Goal: Entertainment & Leisure: Consume media (video, audio)

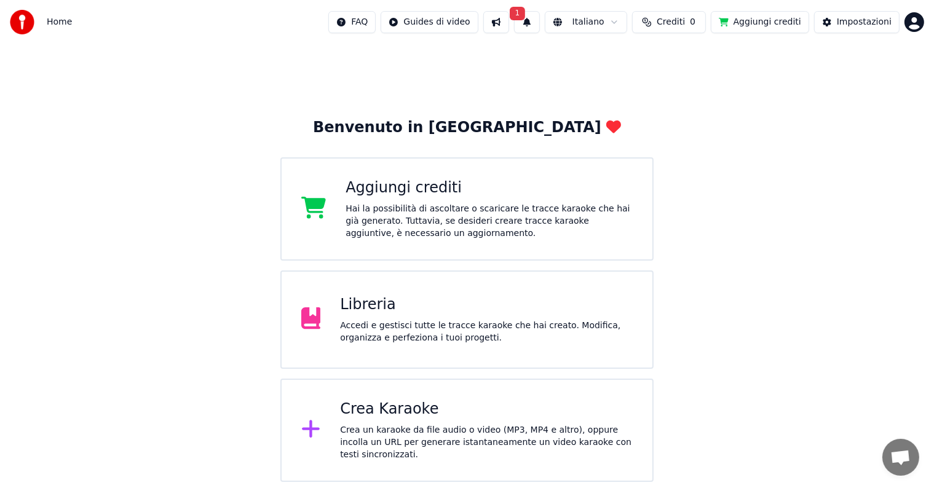
click at [510, 343] on div "Libreria Accedi e gestisci tutte le tracce karaoke che hai creato. Modifica, or…" at bounding box center [467, 320] width 374 height 98
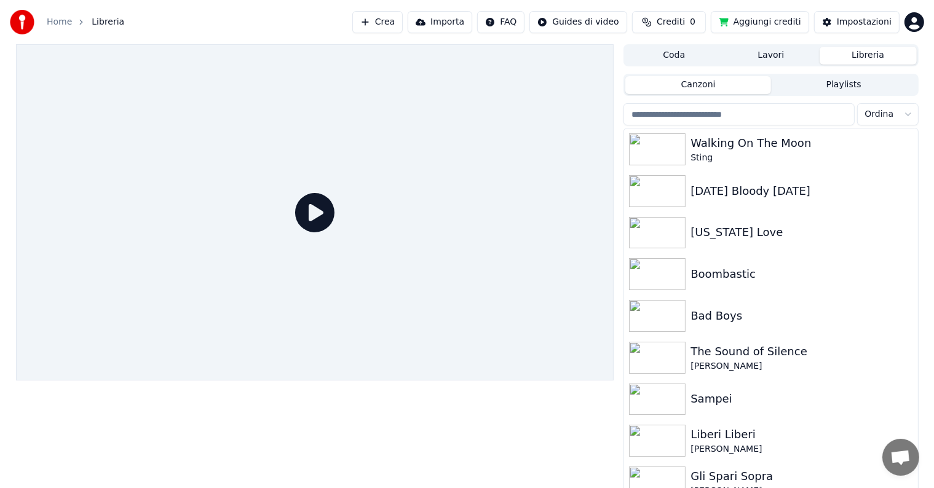
click at [890, 52] on button "Libreria" at bounding box center [868, 56] width 97 height 18
click at [674, 87] on button "Canzoni" at bounding box center [698, 85] width 146 height 18
click at [655, 234] on img at bounding box center [657, 233] width 57 height 32
click at [655, 233] on img at bounding box center [657, 233] width 57 height 32
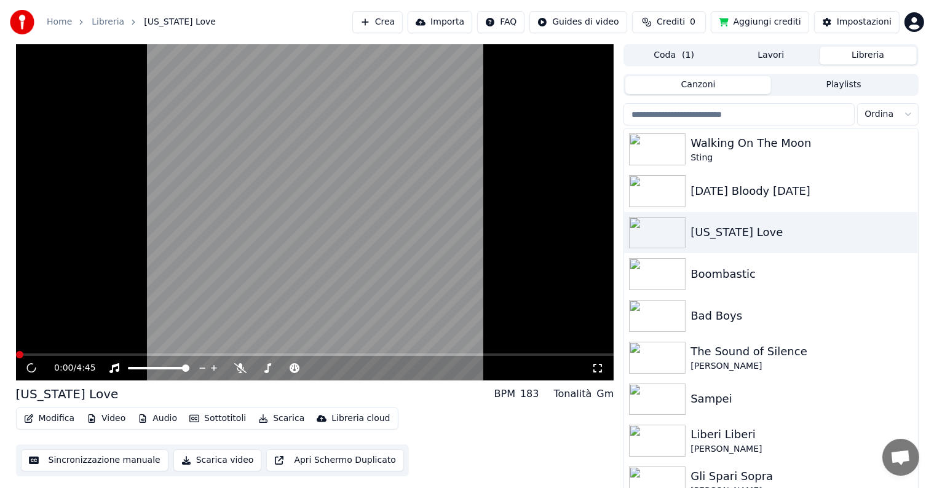
click at [607, 366] on div "0:00 / 4:45" at bounding box center [315, 368] width 589 height 12
click at [589, 367] on div "0:01 / 4:45" at bounding box center [323, 368] width 538 height 12
click at [599, 368] on icon at bounding box center [598, 368] width 12 height 10
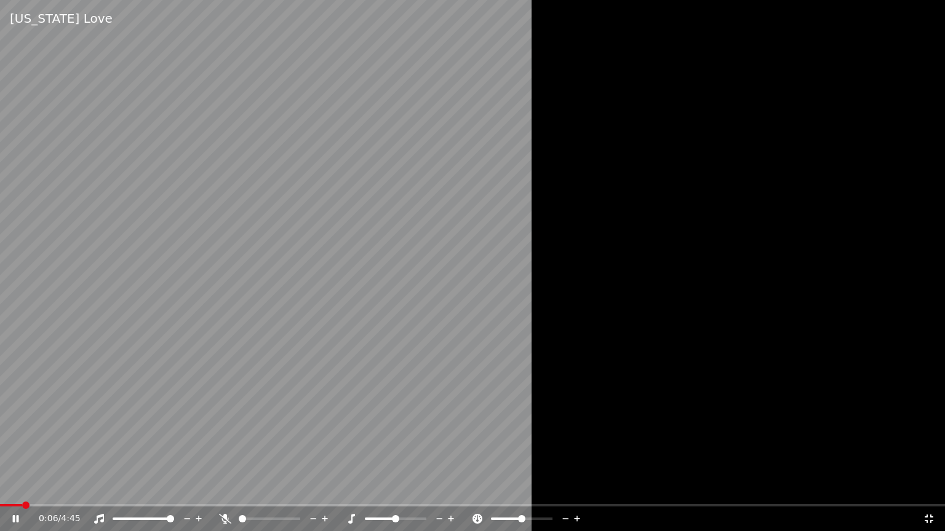
click at [475, 252] on video at bounding box center [472, 265] width 945 height 531
click at [925, 488] on icon at bounding box center [928, 519] width 9 height 9
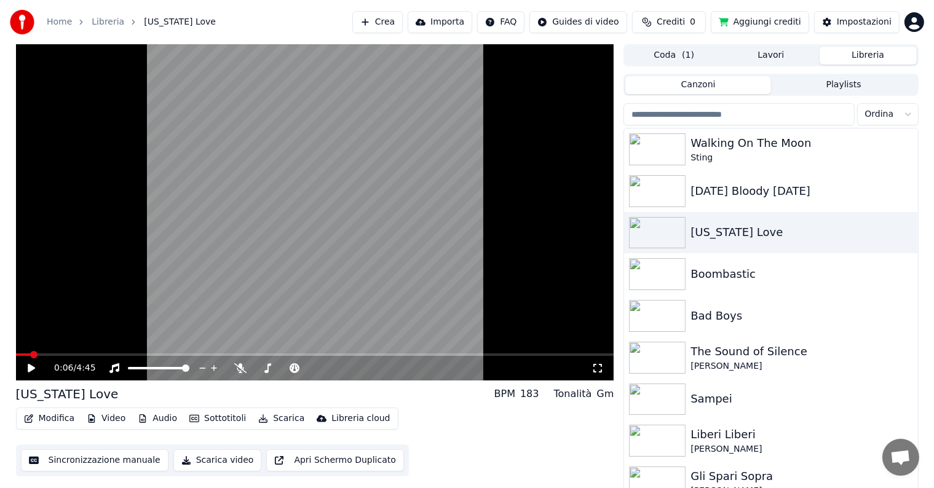
click at [31, 369] on icon at bounding box center [31, 368] width 7 height 9
click at [603, 368] on icon at bounding box center [598, 368] width 12 height 10
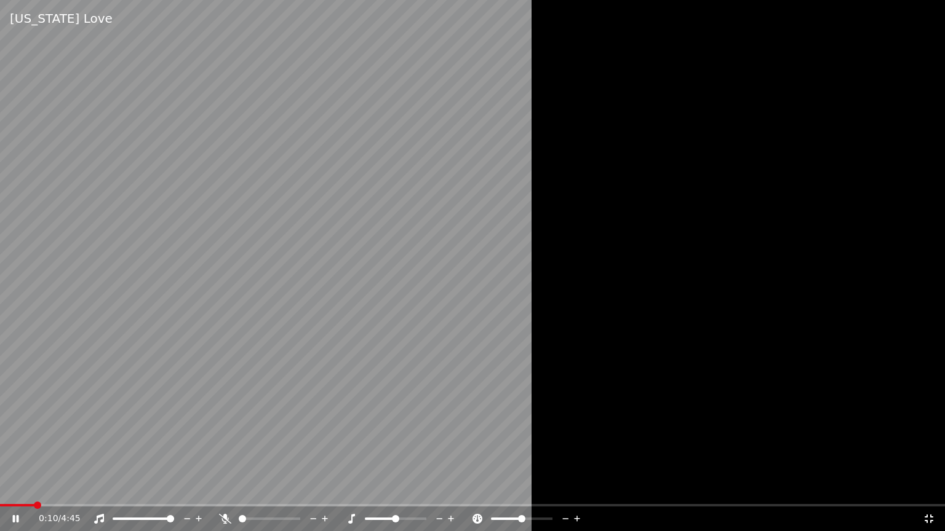
click at [605, 371] on div at bounding box center [472, 265] width 945 height 531
click at [608, 367] on div at bounding box center [472, 265] width 945 height 531
click at [603, 370] on div at bounding box center [472, 265] width 945 height 531
click at [33, 373] on video at bounding box center [472, 265] width 945 height 531
click at [36, 370] on video at bounding box center [472, 265] width 945 height 531
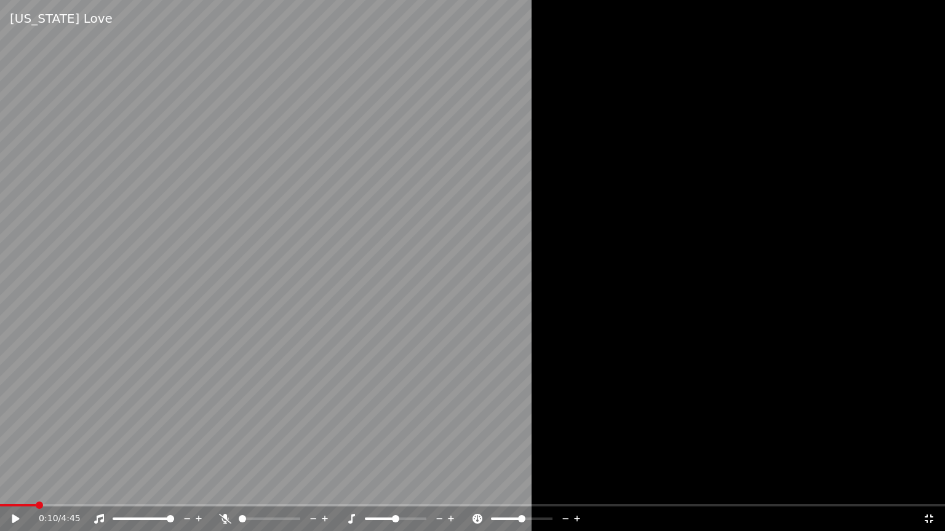
click at [605, 371] on div at bounding box center [472, 265] width 945 height 531
click at [600, 369] on div at bounding box center [472, 265] width 945 height 531
click at [603, 368] on div at bounding box center [472, 265] width 945 height 531
click at [604, 376] on div at bounding box center [472, 265] width 945 height 531
click at [604, 367] on div at bounding box center [472, 265] width 945 height 531
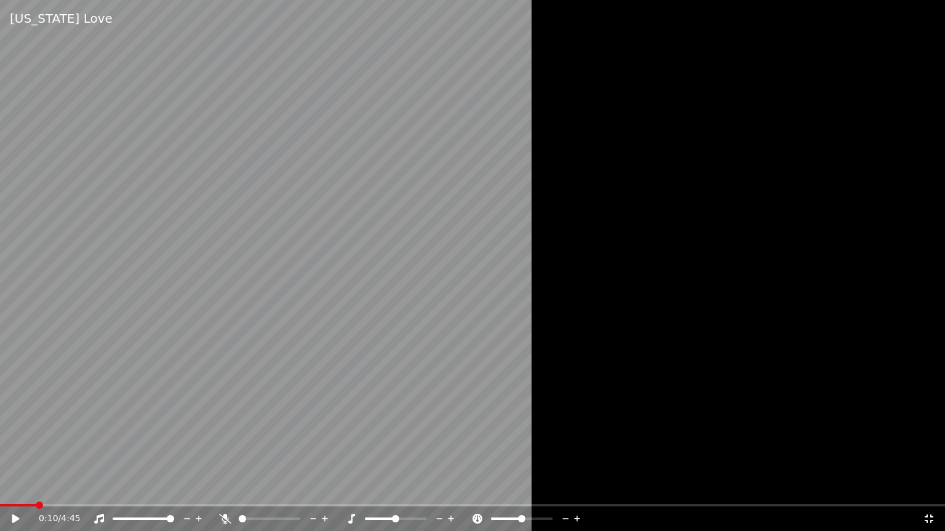
click at [604, 367] on div at bounding box center [472, 265] width 945 height 531
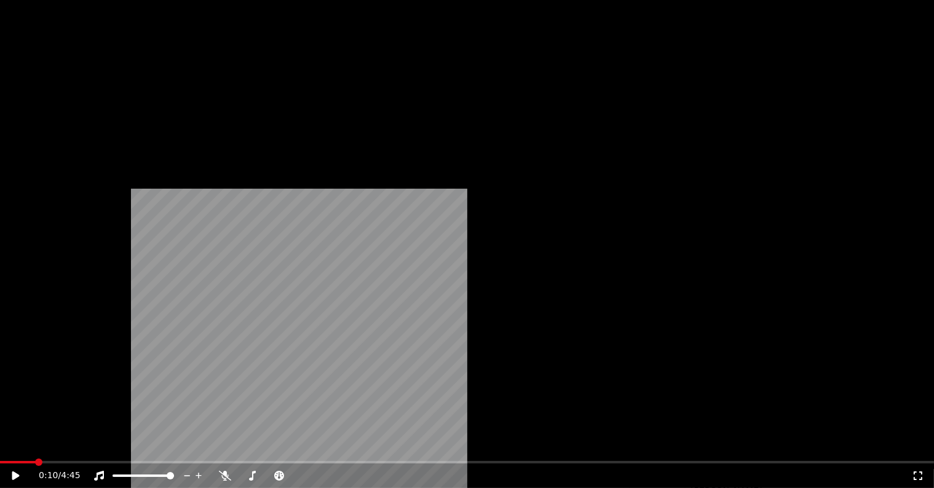
click at [912, 471] on icon at bounding box center [918, 476] width 12 height 10
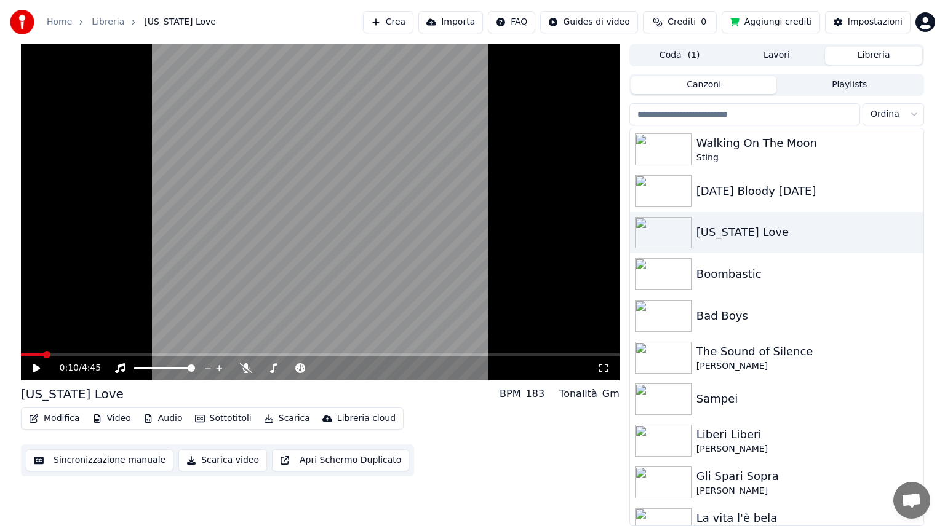
click at [600, 381] on div at bounding box center [320, 212] width 598 height 336
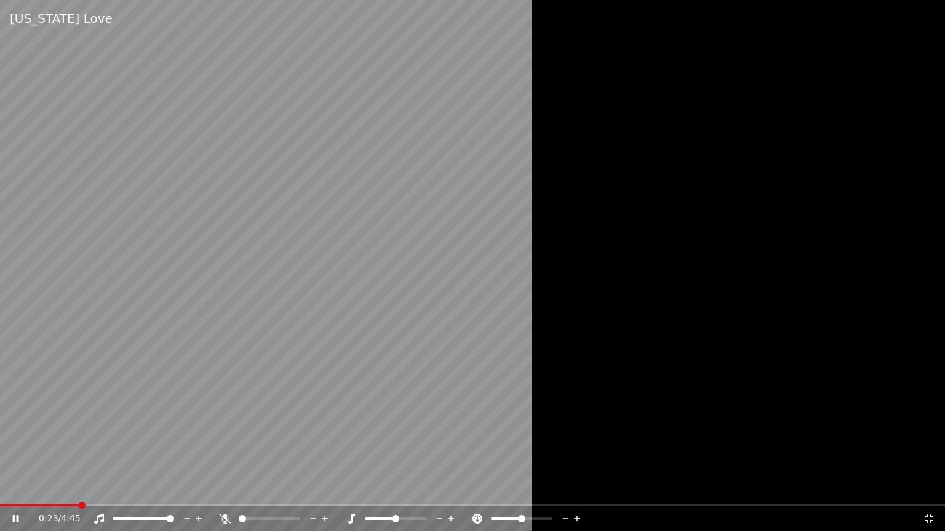
click at [222, 488] on icon at bounding box center [225, 519] width 12 height 10
click at [932, 488] on div "1:06 / 4:45" at bounding box center [472, 519] width 945 height 25
click at [930, 488] on icon at bounding box center [929, 519] width 12 height 10
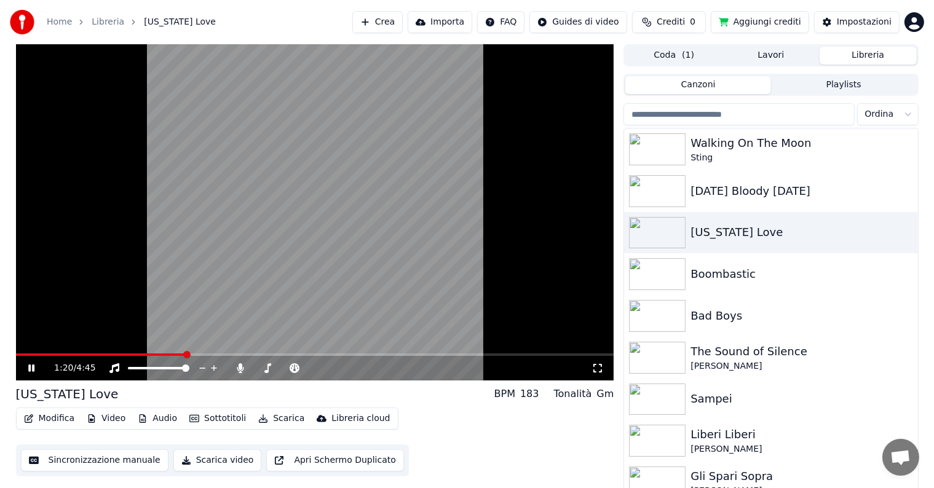
drag, startPoint x: 598, startPoint y: 370, endPoint x: 594, endPoint y: 382, distance: 13.0
click at [594, 368] on icon at bounding box center [598, 368] width 12 height 10
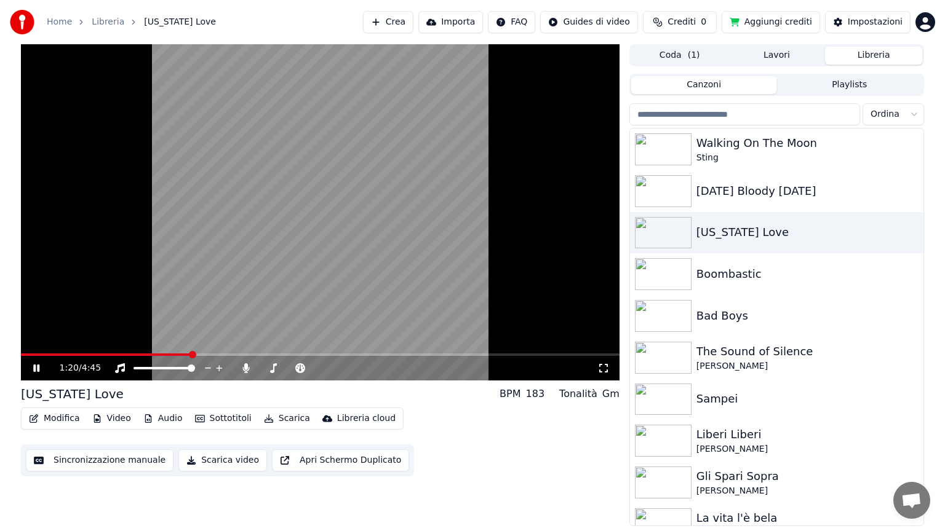
click at [594, 382] on div "1:20 / 4:45 [US_STATE] Love BPM 183 Tonalità Gm Modifica Video Audio Sottotitol…" at bounding box center [320, 285] width 598 height 482
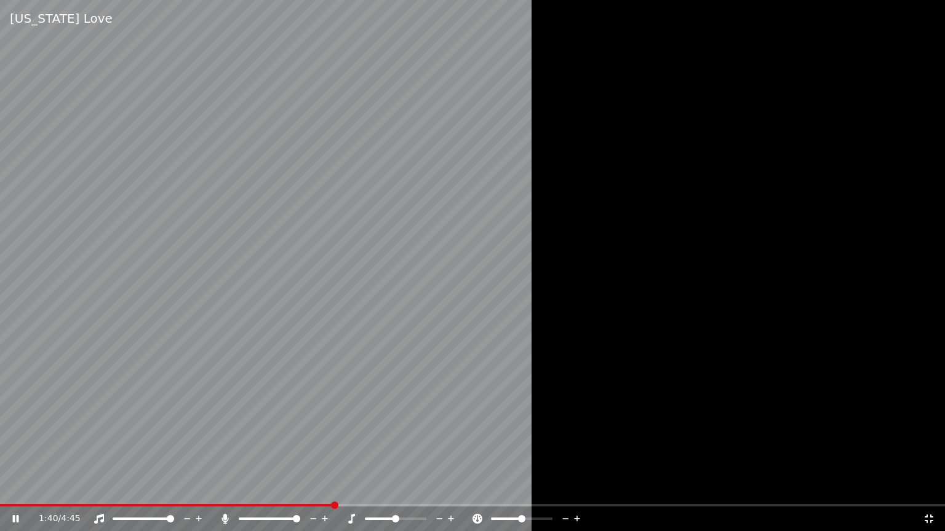
click at [924, 488] on icon at bounding box center [929, 519] width 12 height 10
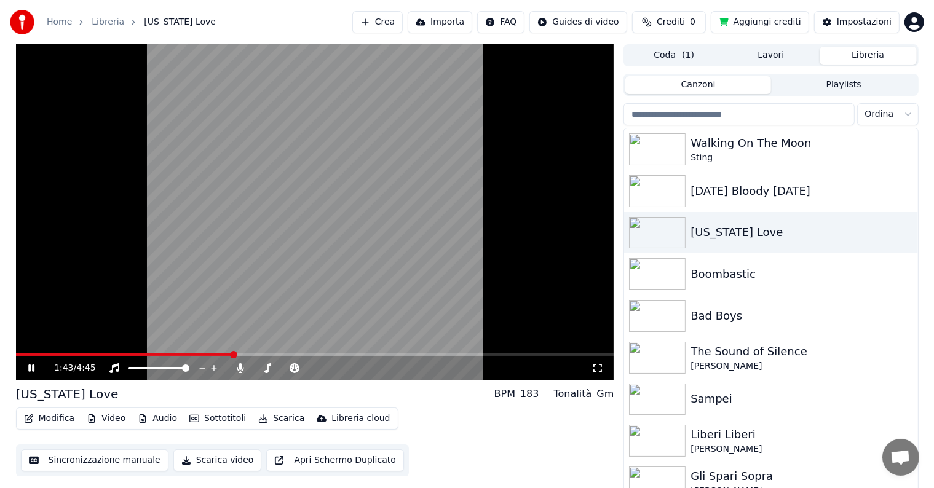
click at [26, 370] on icon at bounding box center [40, 368] width 29 height 10
click at [655, 310] on img at bounding box center [657, 316] width 57 height 32
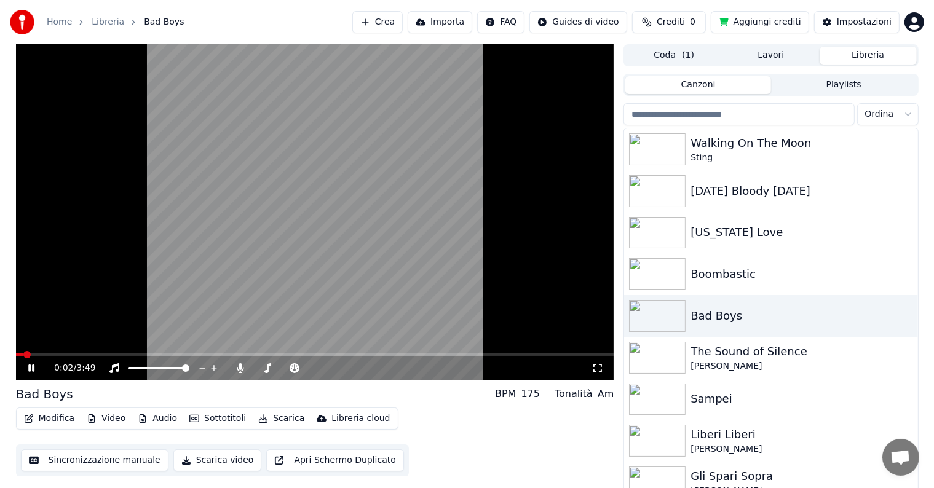
click at [599, 367] on icon at bounding box center [598, 368] width 12 height 10
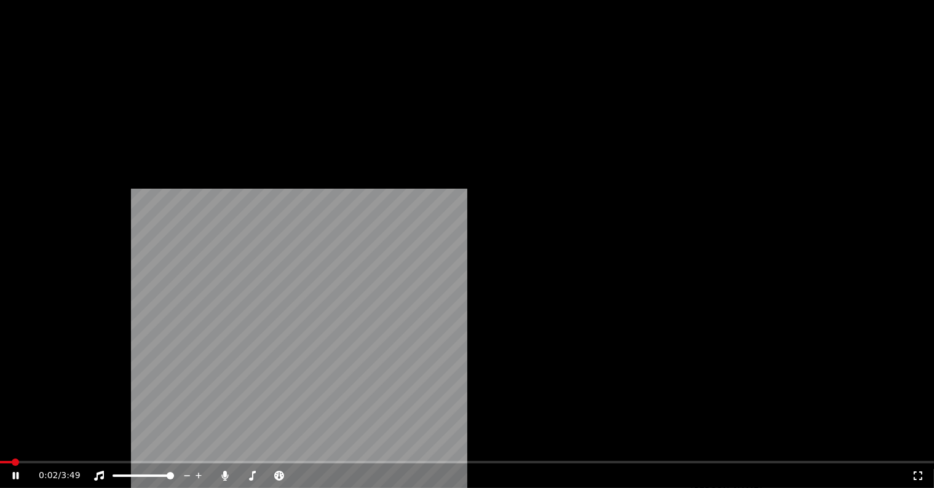
click at [599, 381] on div "0:02 / 3:49 Bad Boys BPM 175 Tonalità Am Modifica Video Audio Sottotitoli Scari…" at bounding box center [315, 269] width 598 height 450
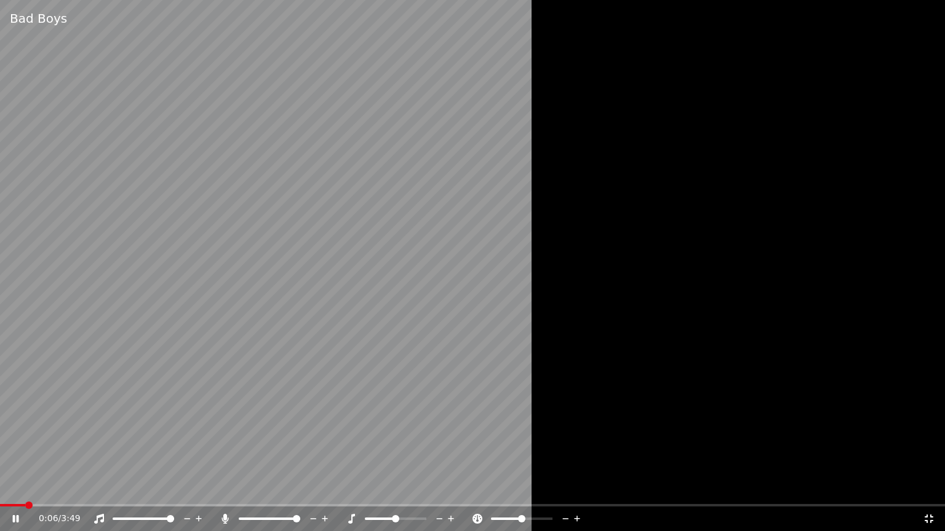
click at [286, 488] on span at bounding box center [270, 519] width 62 height 2
click at [931, 488] on icon at bounding box center [929, 519] width 12 height 10
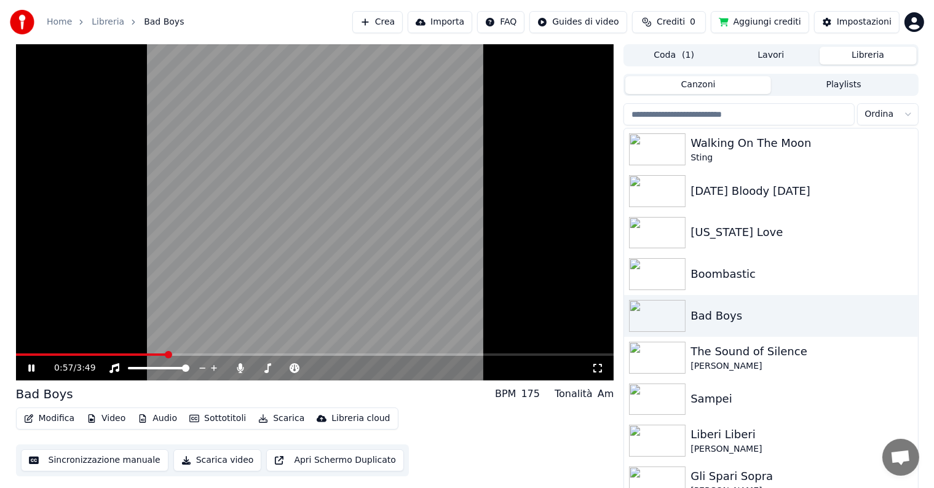
click at [33, 373] on icon at bounding box center [40, 368] width 29 height 10
click at [662, 274] on img at bounding box center [657, 274] width 57 height 32
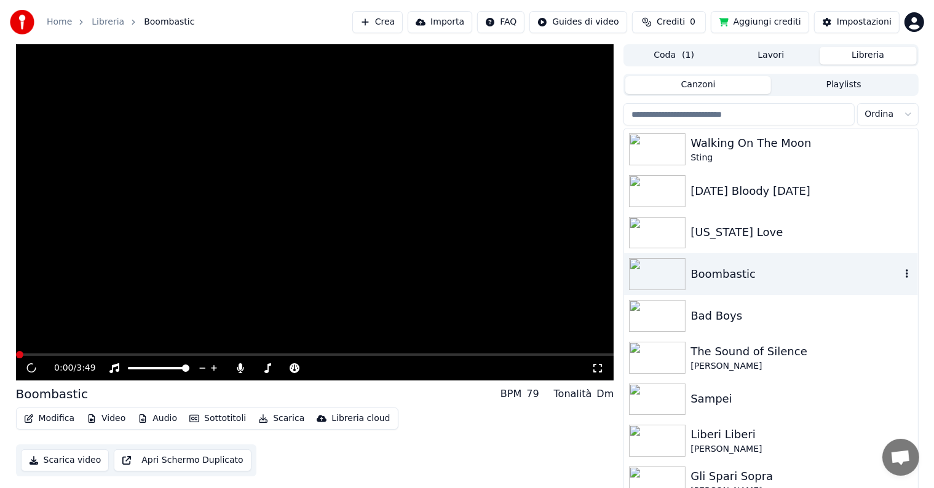
click at [662, 274] on img at bounding box center [657, 274] width 57 height 32
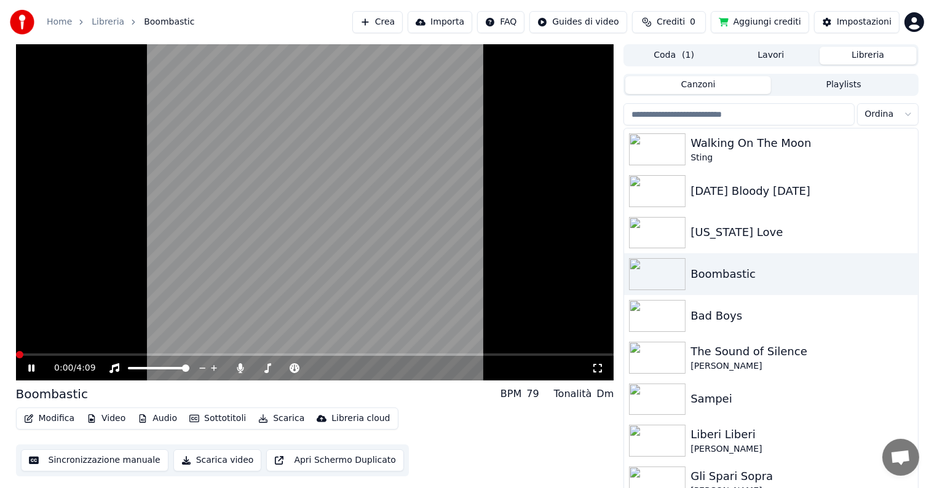
click at [590, 366] on div "0:00 / 4:09" at bounding box center [323, 368] width 538 height 12
click at [594, 368] on icon at bounding box center [598, 368] width 12 height 10
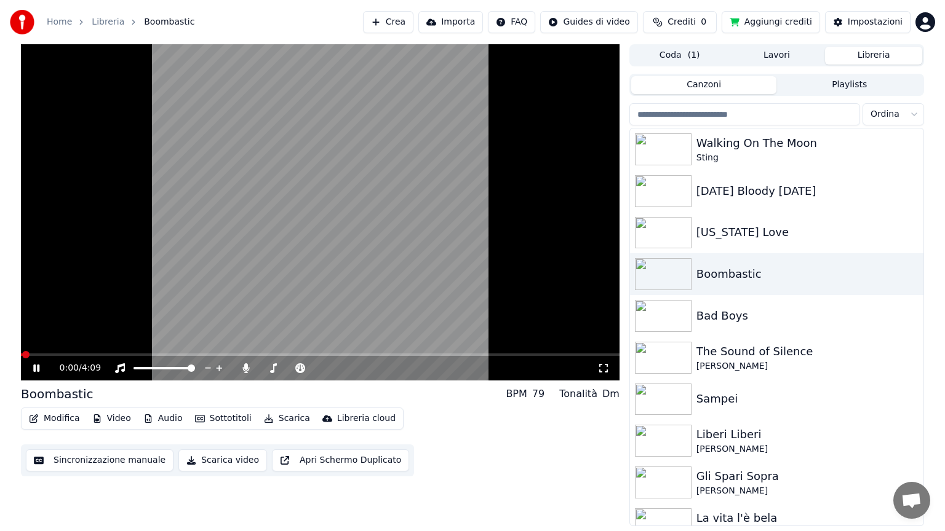
click at [594, 382] on div "0:00 / 4:09 Boombastic BPM 79 Tonalità Dm Modifica Video Audio Sottotitoli Scar…" at bounding box center [320, 285] width 598 height 482
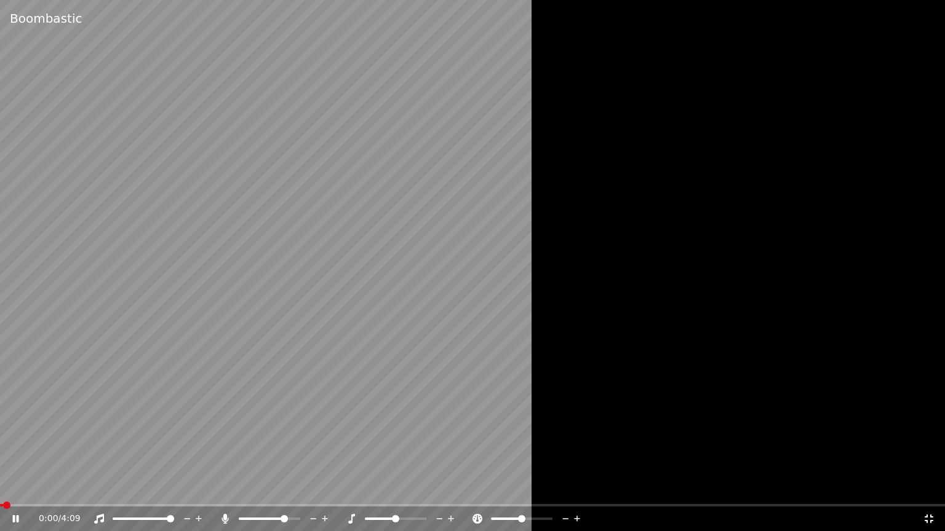
click at [606, 370] on div at bounding box center [472, 265] width 945 height 531
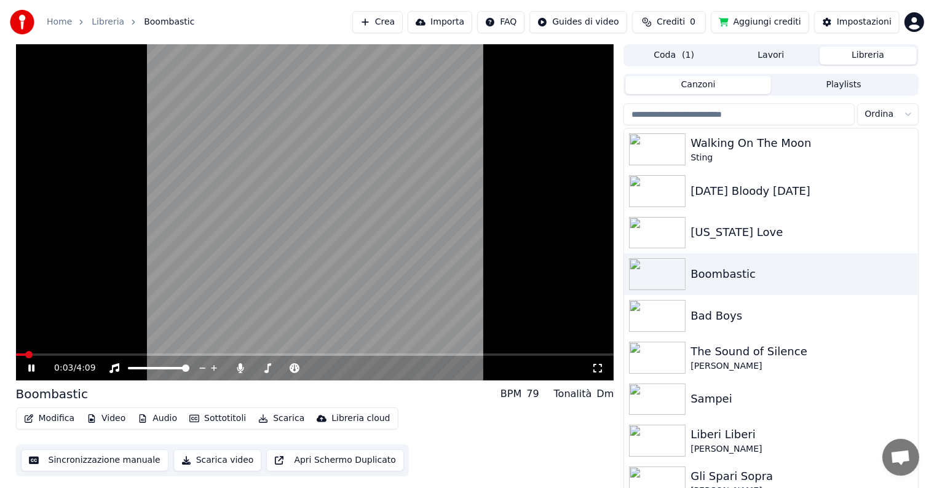
click at [597, 368] on icon at bounding box center [598, 368] width 12 height 10
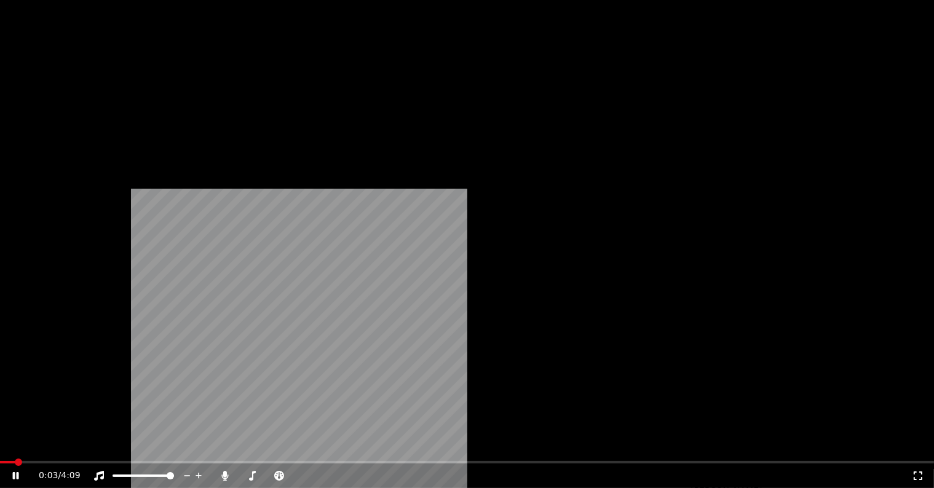
click at [597, 383] on div "0:03 / 4:09 Boombastic BPM 79 Tonalità Dm Modifica Video Audio Sottotitoli Scar…" at bounding box center [315, 269] width 598 height 450
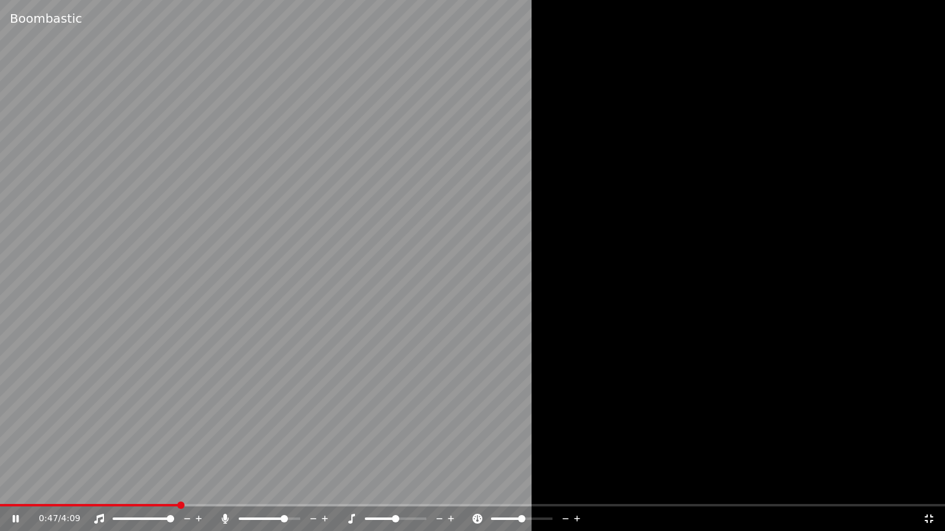
click at [925, 488] on icon at bounding box center [929, 519] width 12 height 10
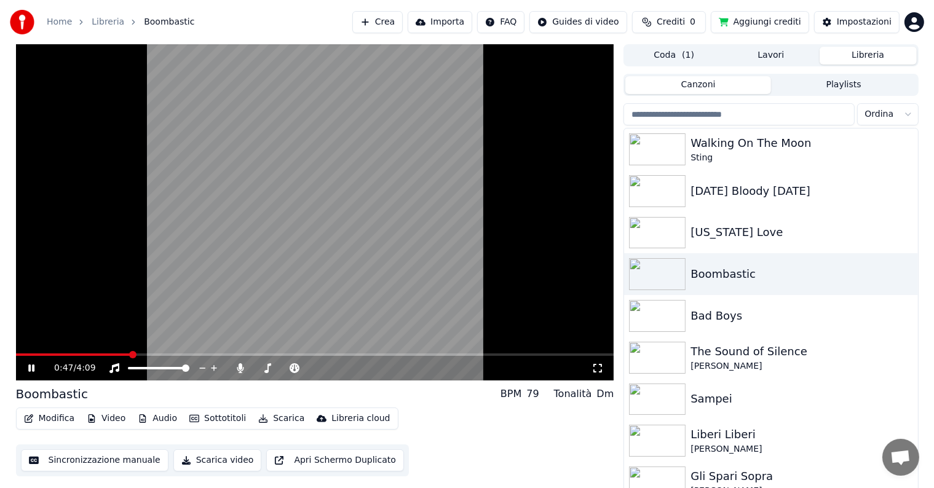
click at [578, 418] on div "Modifica Video Audio Sottotitoli Scarica Libreria cloud Sincronizzazione manual…" at bounding box center [315, 442] width 598 height 69
click at [681, 156] on img at bounding box center [657, 149] width 57 height 32
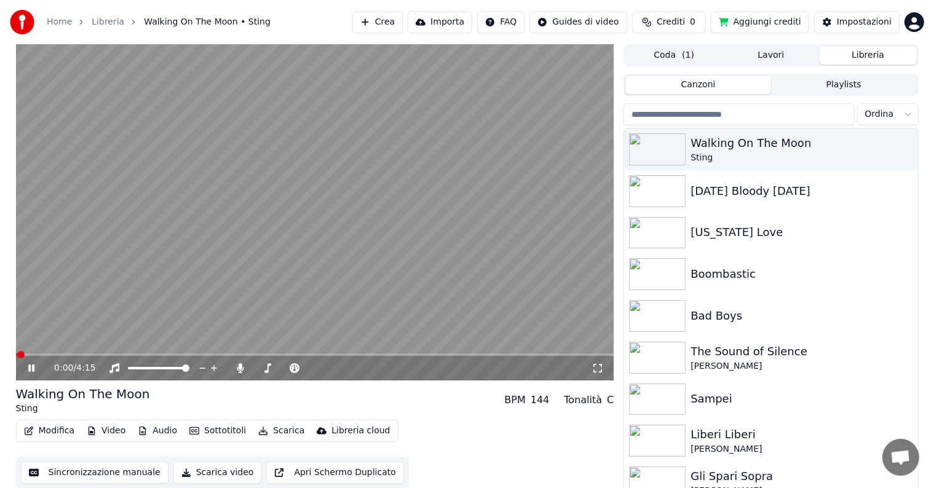
click at [595, 369] on icon at bounding box center [598, 368] width 12 height 10
click at [595, 384] on div "0:00 / 4:15 Walking On The Moon Sting BPM 144 Tonalità C Modifica Video Audio S…" at bounding box center [315, 269] width 598 height 450
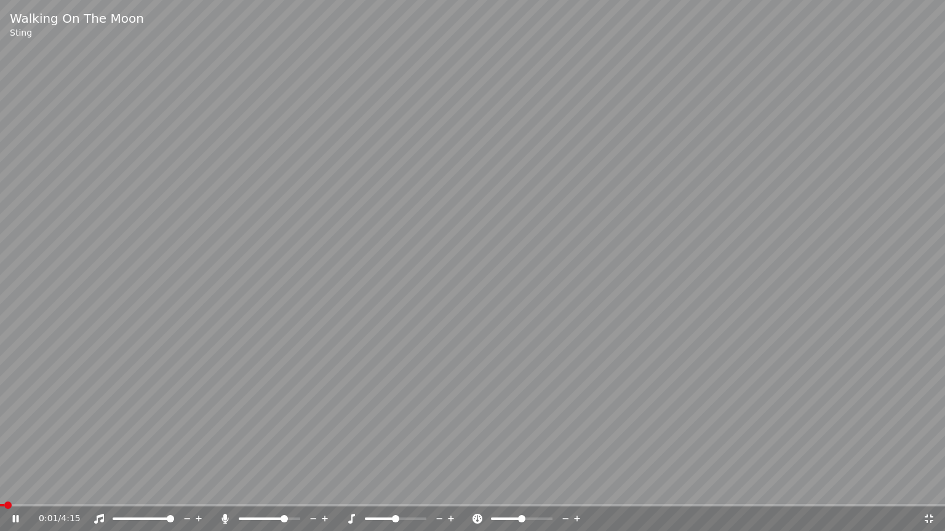
click at [255, 488] on div at bounding box center [280, 519] width 99 height 12
click at [250, 488] on div at bounding box center [280, 519] width 99 height 12
click at [251, 488] on span at bounding box center [262, 519] width 47 height 2
click at [931, 488] on icon at bounding box center [929, 519] width 12 height 10
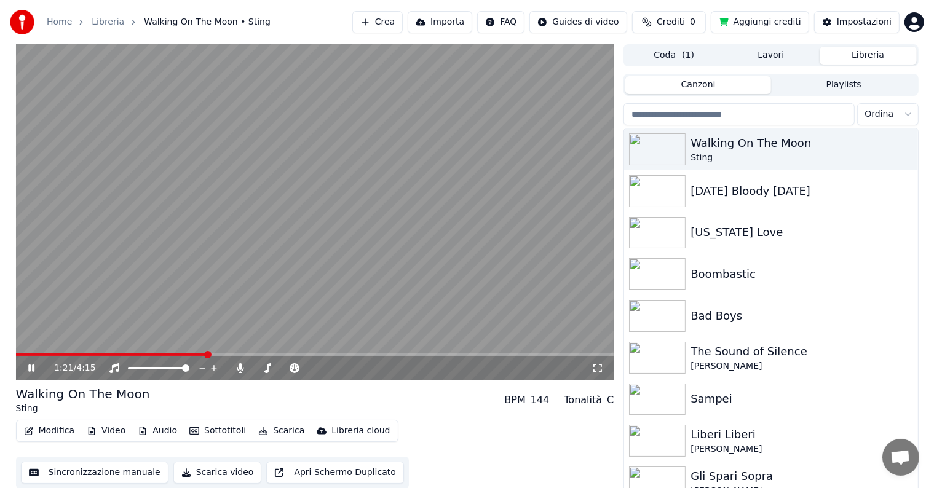
click at [624, 104] on div "Ordina" at bounding box center [771, 114] width 295 height 22
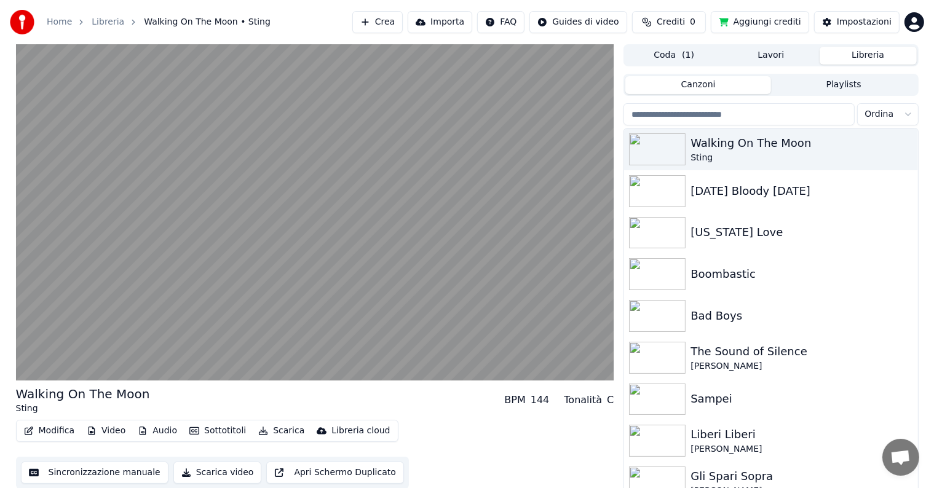
click at [834, 84] on button "Playlists" at bounding box center [844, 85] width 146 height 18
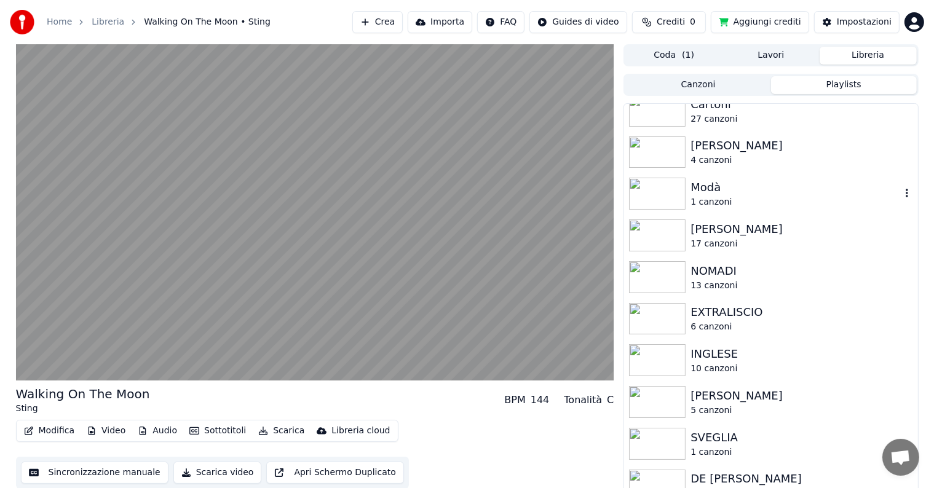
scroll to position [62, 0]
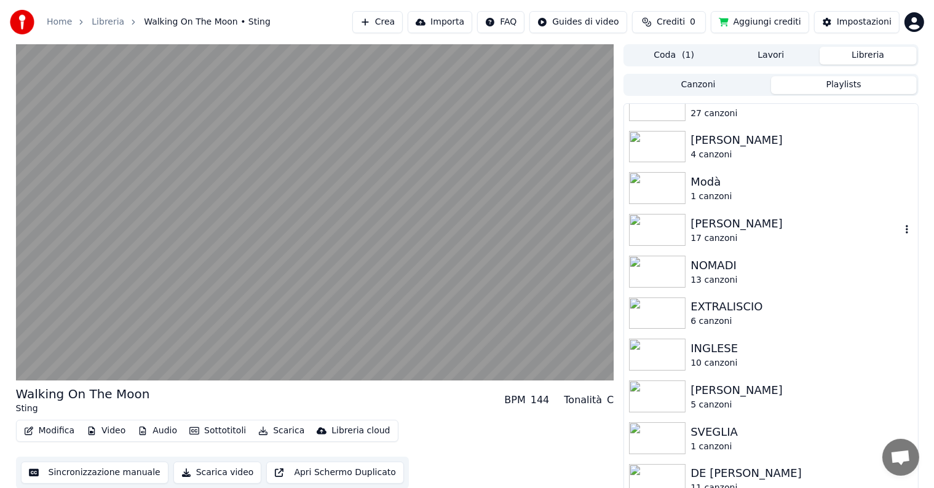
click at [709, 231] on div "[PERSON_NAME]" at bounding box center [796, 223] width 210 height 17
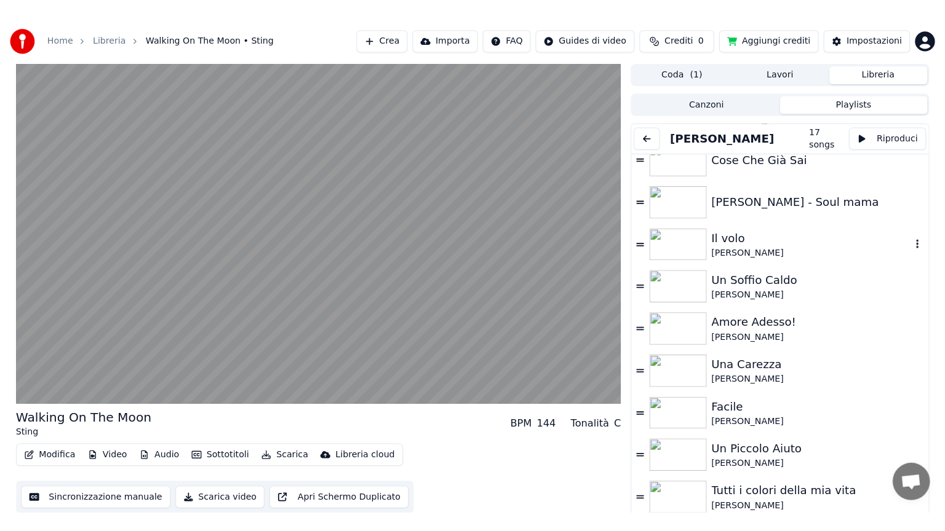
scroll to position [308, 0]
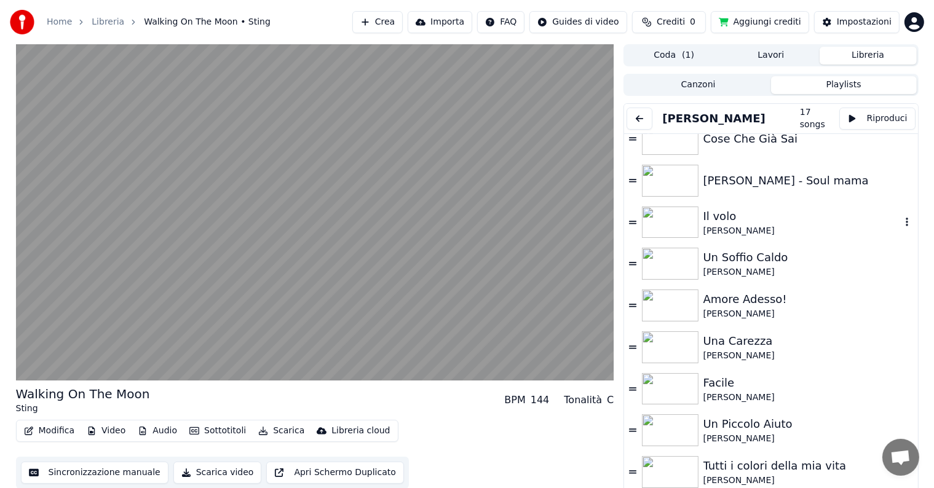
click at [670, 219] on img at bounding box center [670, 223] width 57 height 32
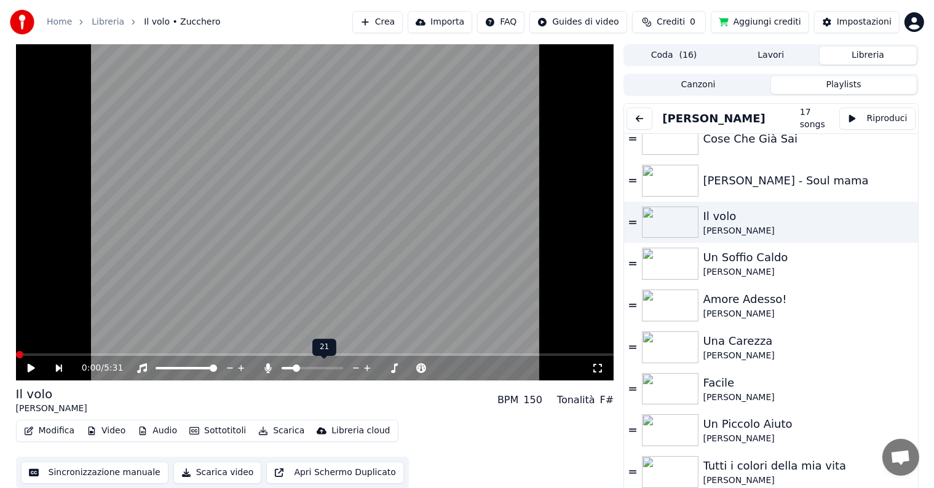
click at [283, 368] on span at bounding box center [288, 368] width 13 height 2
click at [598, 369] on icon at bounding box center [598, 368] width 12 height 10
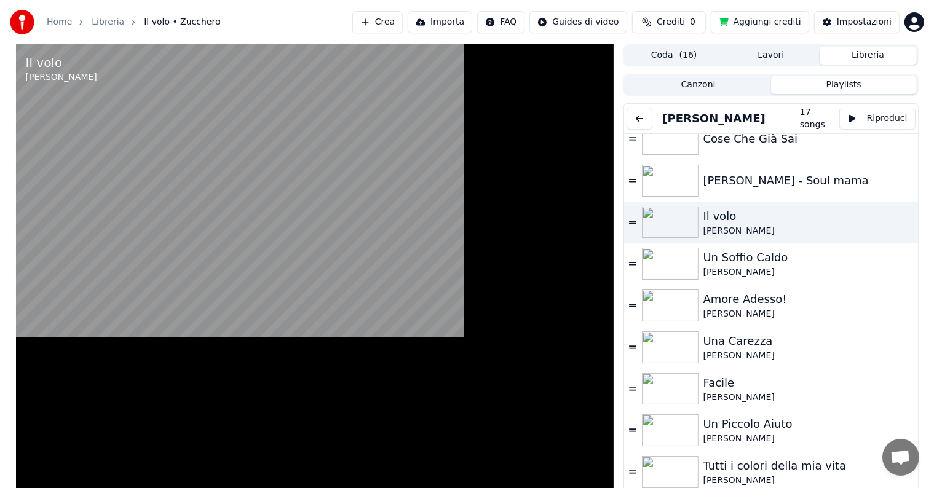
scroll to position [272, 0]
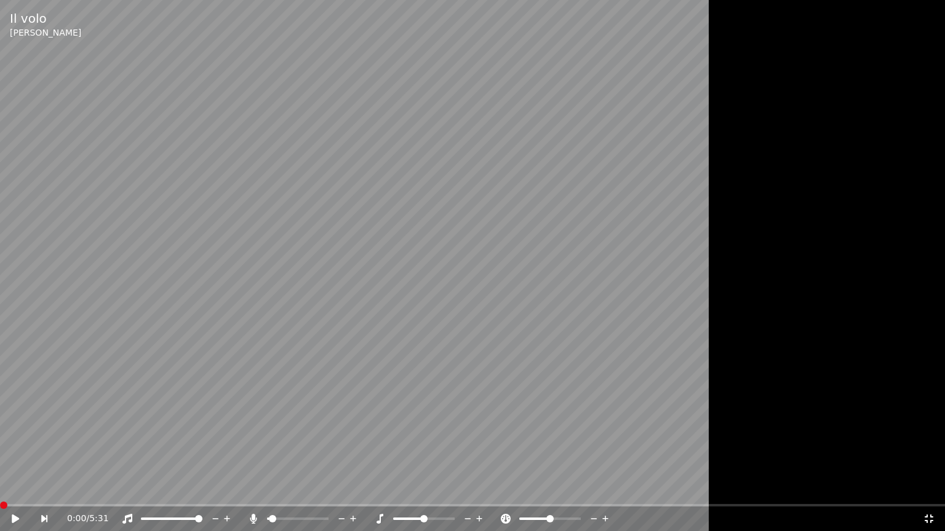
click at [17, 488] on icon at bounding box center [24, 519] width 29 height 10
click at [924, 488] on icon at bounding box center [929, 519] width 12 height 10
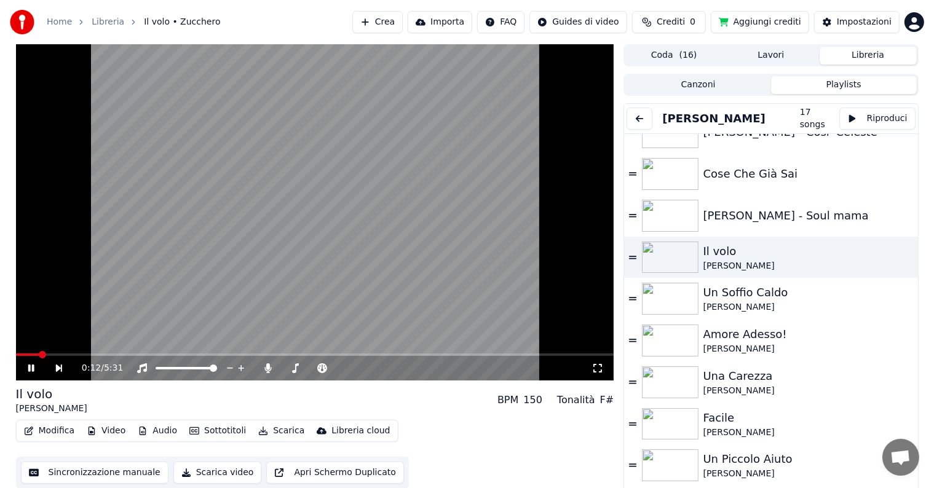
click at [592, 203] on video at bounding box center [315, 212] width 598 height 336
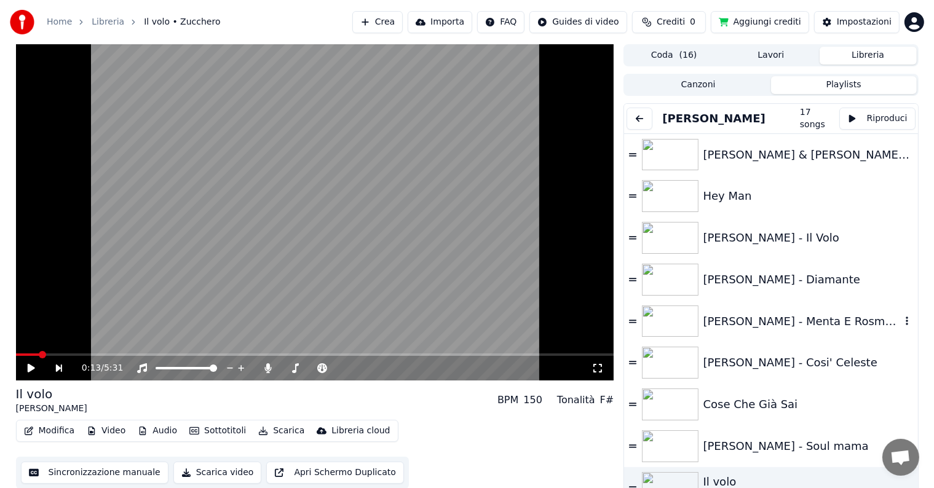
scroll to position [62, 0]
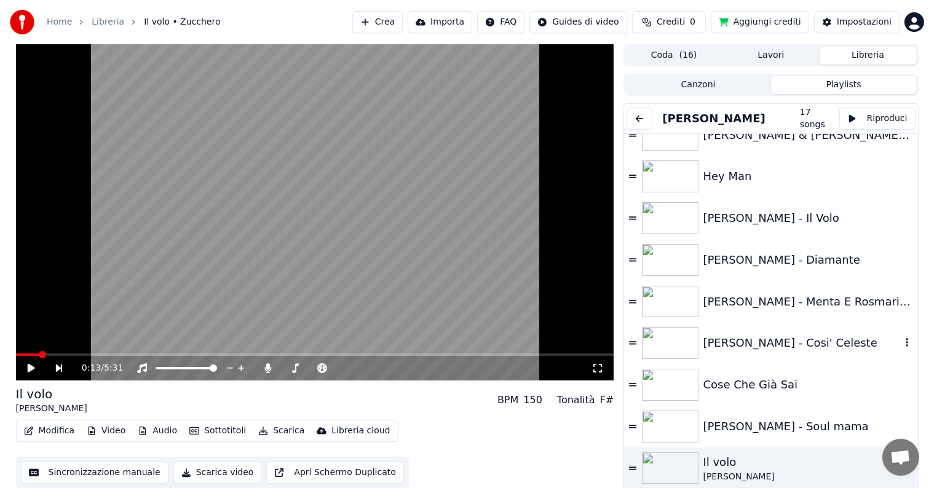
click at [738, 340] on div "[PERSON_NAME] - Cosi' Celeste" at bounding box center [802, 343] width 197 height 17
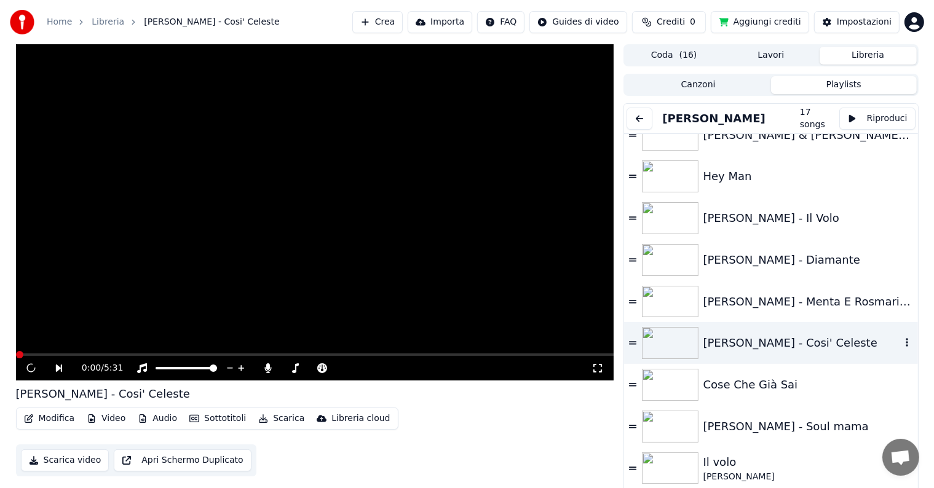
click at [738, 340] on div "[PERSON_NAME] - Cosi' Celeste" at bounding box center [802, 343] width 197 height 17
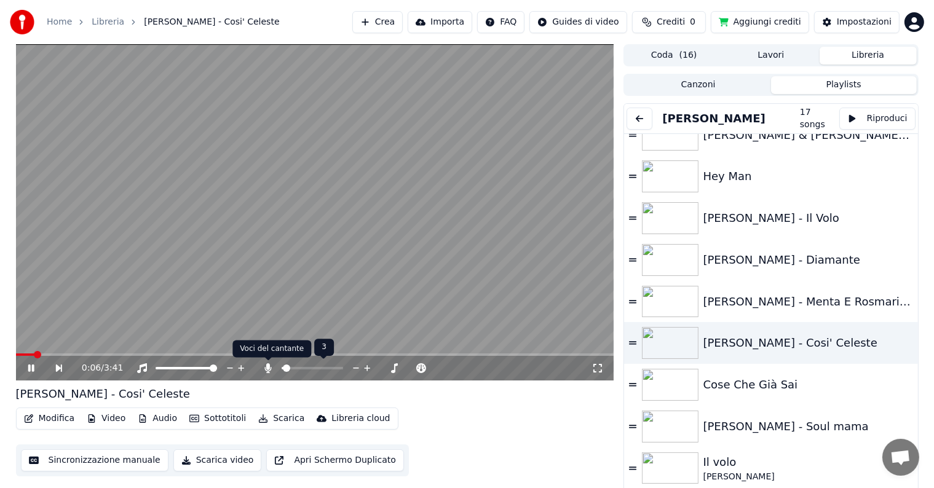
click at [266, 370] on icon at bounding box center [268, 368] width 12 height 10
click at [601, 366] on icon at bounding box center [598, 368] width 9 height 9
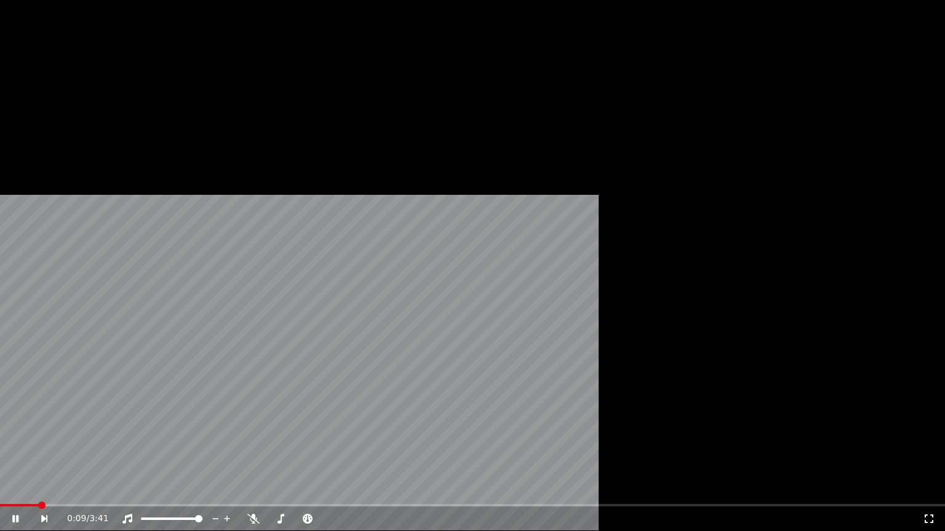
click at [601, 380] on div "0:09 / 3:41" at bounding box center [472, 265] width 945 height 531
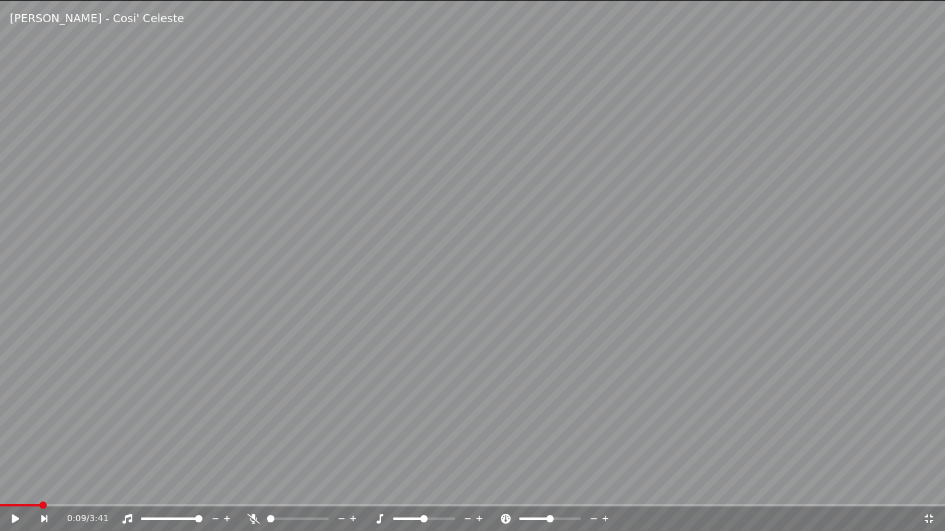
click at [932, 488] on icon at bounding box center [929, 519] width 12 height 10
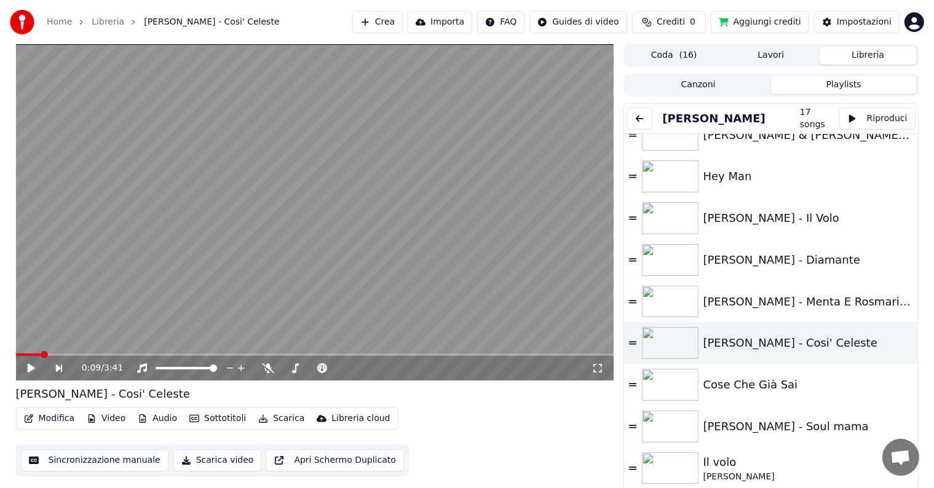
drag, startPoint x: 600, startPoint y: 367, endPoint x: 597, endPoint y: 384, distance: 17.6
click at [600, 367] on icon at bounding box center [598, 368] width 12 height 10
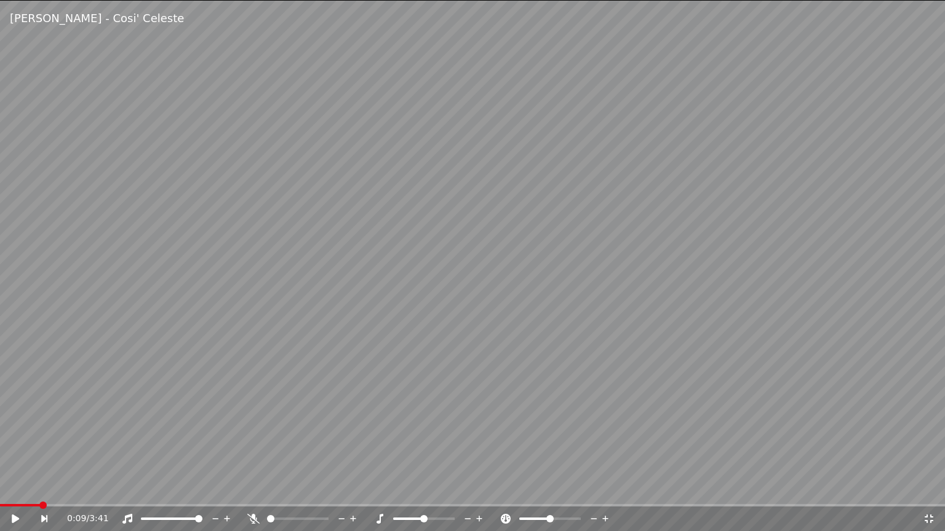
click at [399, 293] on video at bounding box center [472, 265] width 945 height 531
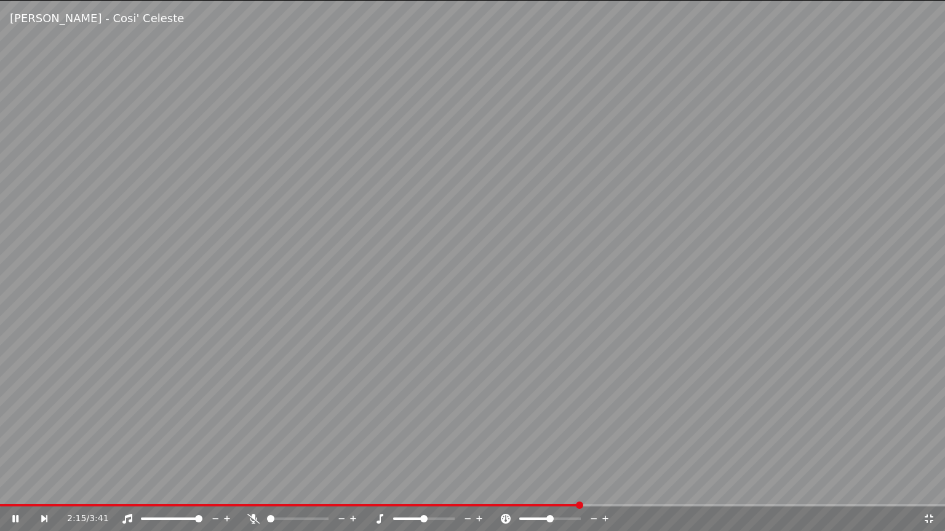
click at [251, 488] on icon at bounding box center [253, 519] width 12 height 10
click at [298, 488] on div at bounding box center [309, 519] width 99 height 12
click at [303, 488] on span at bounding box center [298, 519] width 62 height 2
click at [252, 488] on icon at bounding box center [253, 519] width 12 height 10
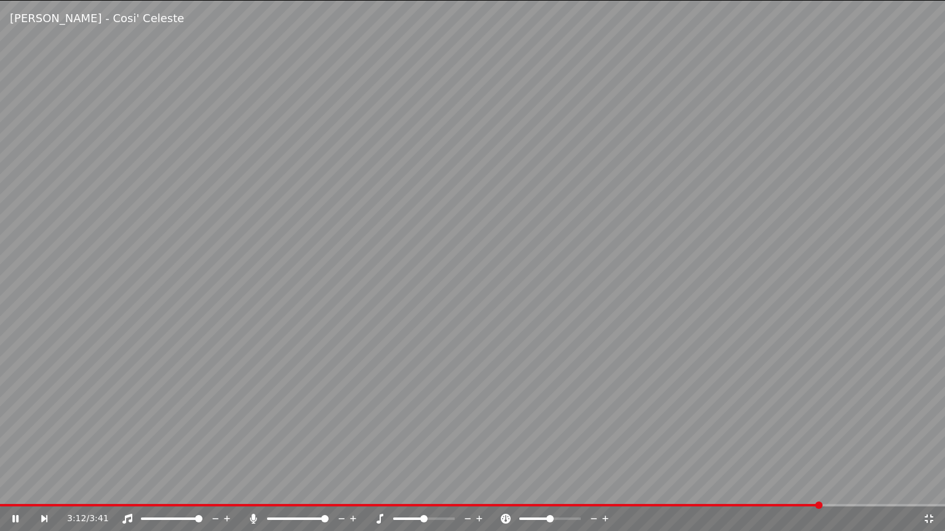
click at [488, 284] on video at bounding box center [472, 265] width 945 height 531
click at [253, 488] on icon at bounding box center [253, 519] width 7 height 10
click at [257, 488] on icon at bounding box center [253, 519] width 12 height 10
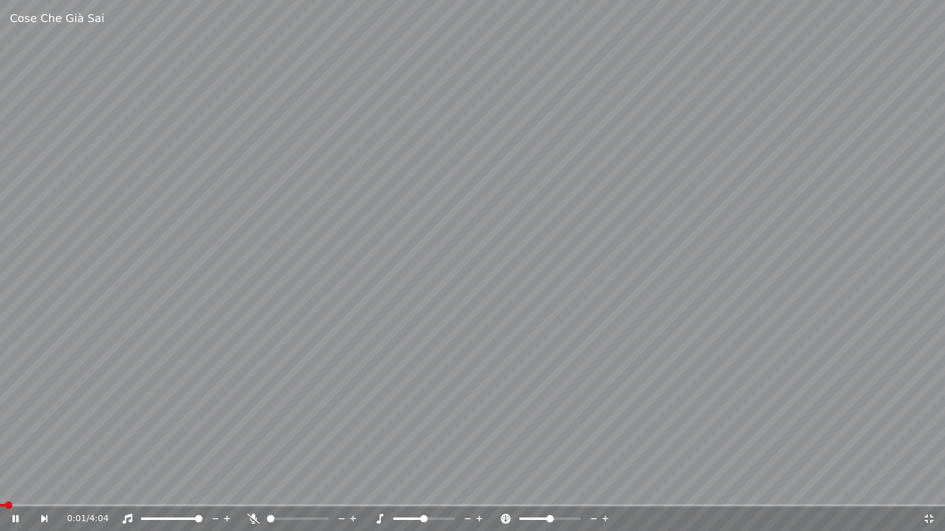
click at [282, 488] on div at bounding box center [309, 519] width 99 height 12
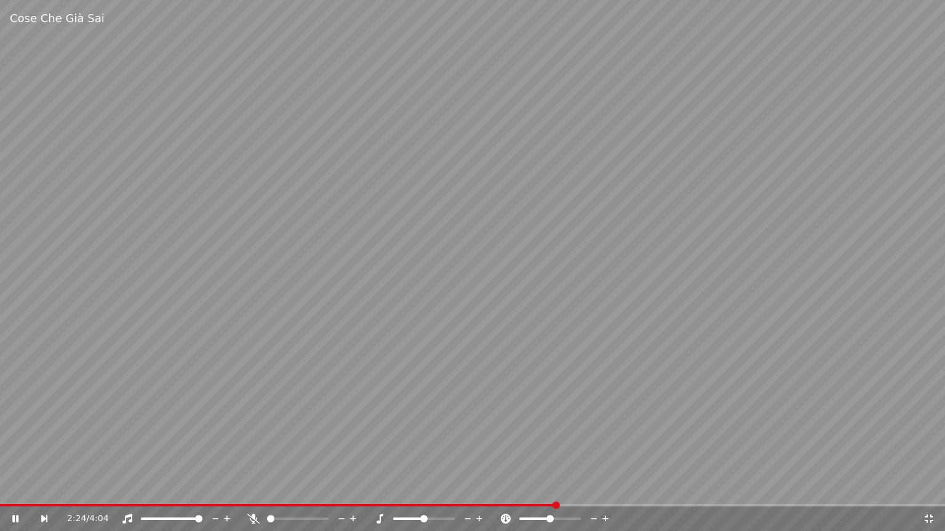
click at [558, 164] on video at bounding box center [472, 265] width 945 height 531
click at [558, 165] on video at bounding box center [472, 265] width 945 height 531
click at [932, 488] on icon at bounding box center [929, 519] width 12 height 10
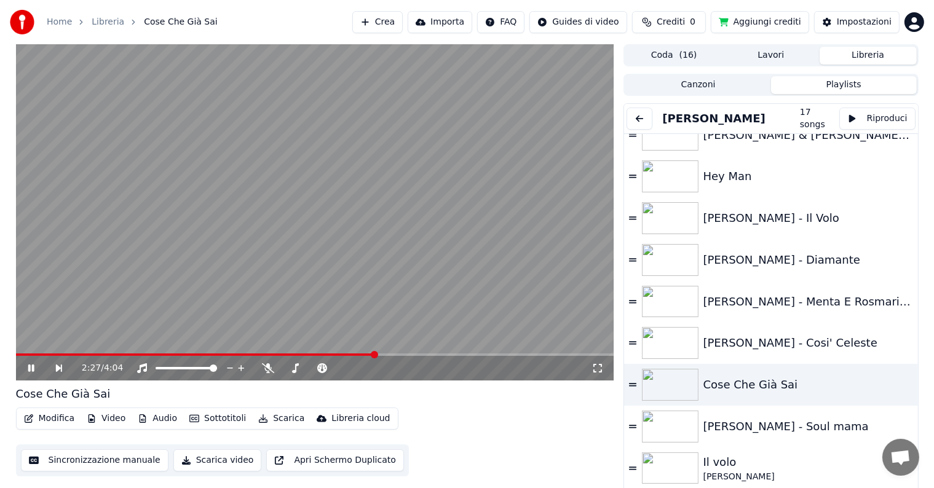
click at [22, 371] on div "2:27 / 4:04" at bounding box center [315, 368] width 589 height 12
click at [31, 369] on icon at bounding box center [40, 368] width 28 height 10
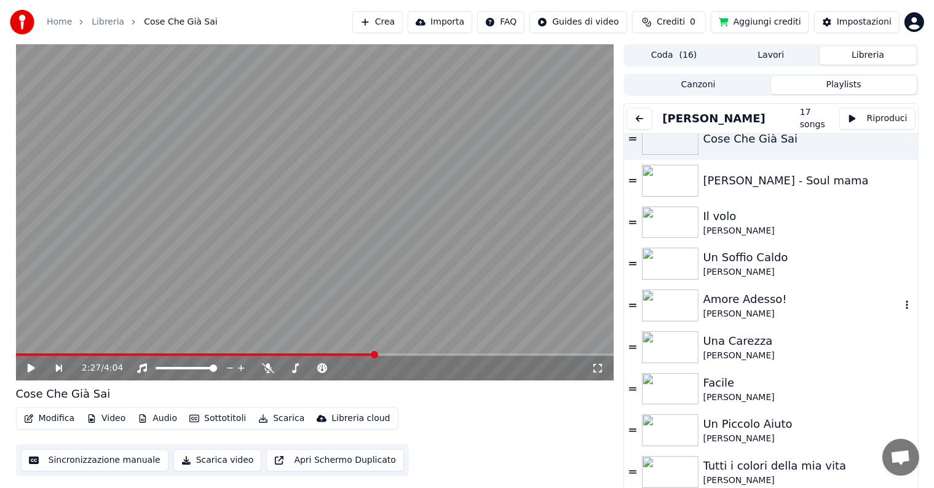
scroll to position [6, 0]
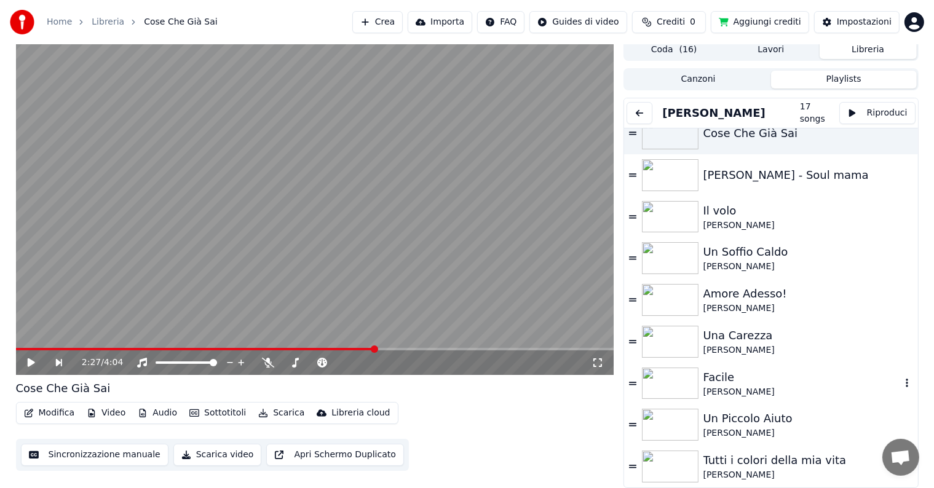
click at [654, 381] on img at bounding box center [670, 384] width 57 height 32
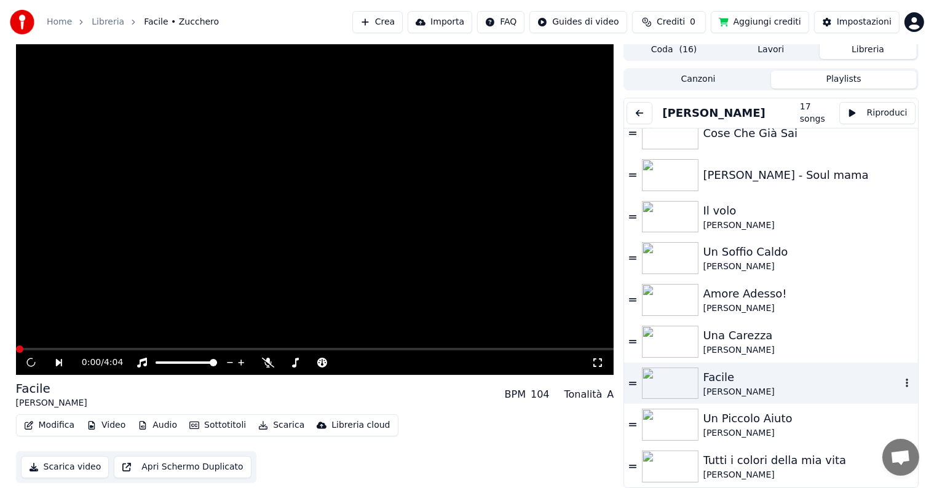
click at [654, 381] on img at bounding box center [670, 384] width 57 height 32
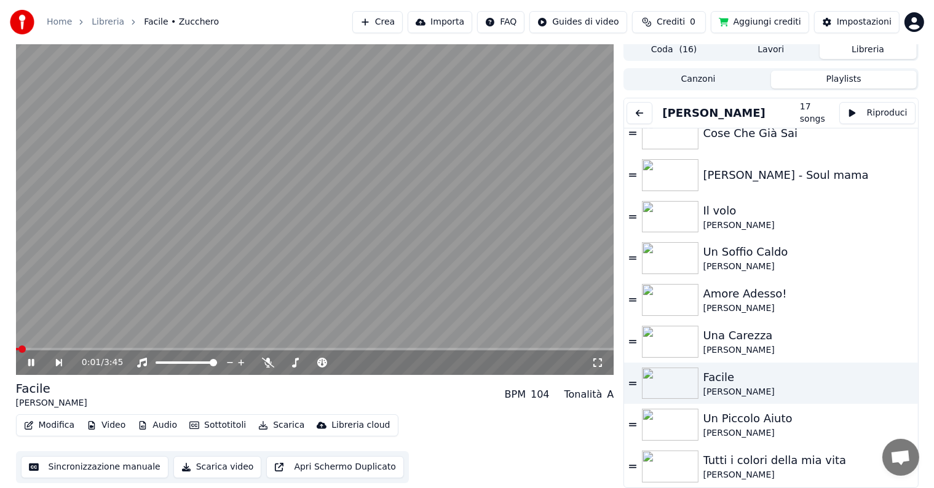
click at [594, 366] on icon at bounding box center [598, 363] width 9 height 9
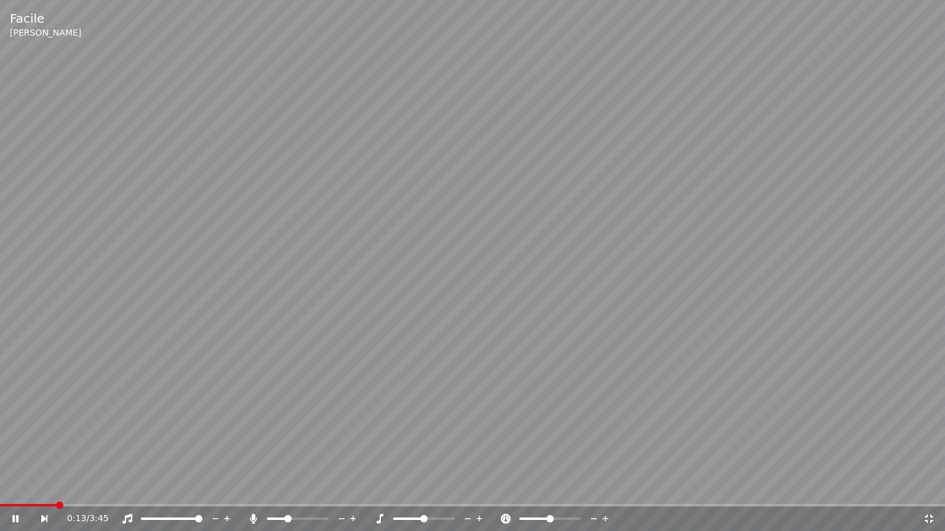
click at [287, 488] on span at bounding box center [298, 519] width 62 height 2
click at [252, 488] on icon at bounding box center [253, 519] width 12 height 10
click at [249, 488] on icon at bounding box center [253, 519] width 12 height 10
click at [303, 488] on div at bounding box center [309, 519] width 99 height 12
click at [304, 488] on div at bounding box center [309, 519] width 99 height 12
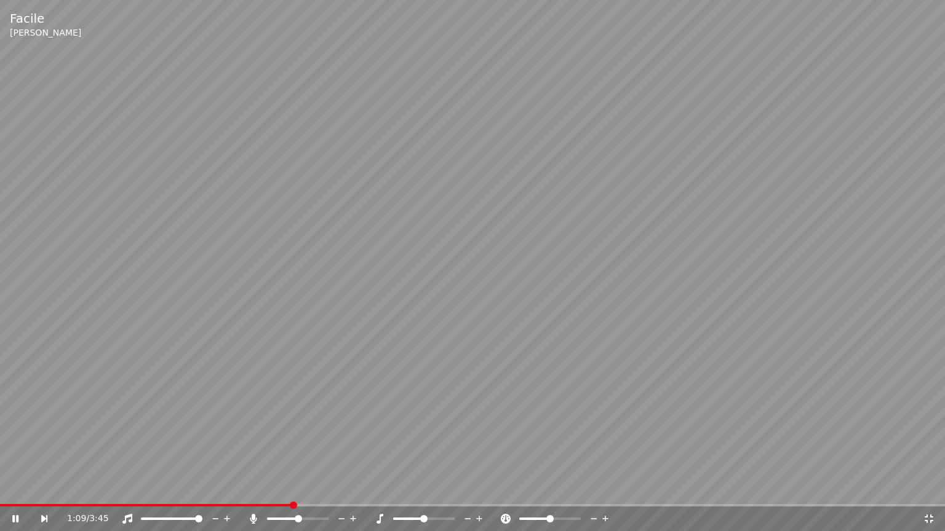
click at [298, 488] on span at bounding box center [282, 519] width 31 height 2
click at [276, 488] on div at bounding box center [309, 519] width 99 height 12
click at [277, 488] on div at bounding box center [309, 519] width 99 height 12
click at [280, 488] on span at bounding box center [274, 519] width 14 height 2
click at [288, 488] on span at bounding box center [298, 519] width 62 height 2
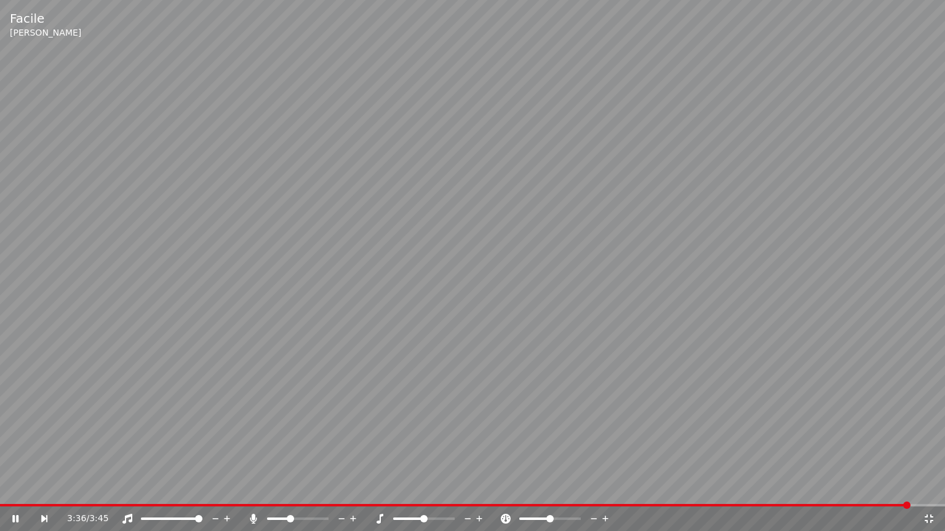
click at [931, 488] on icon at bounding box center [929, 519] width 12 height 10
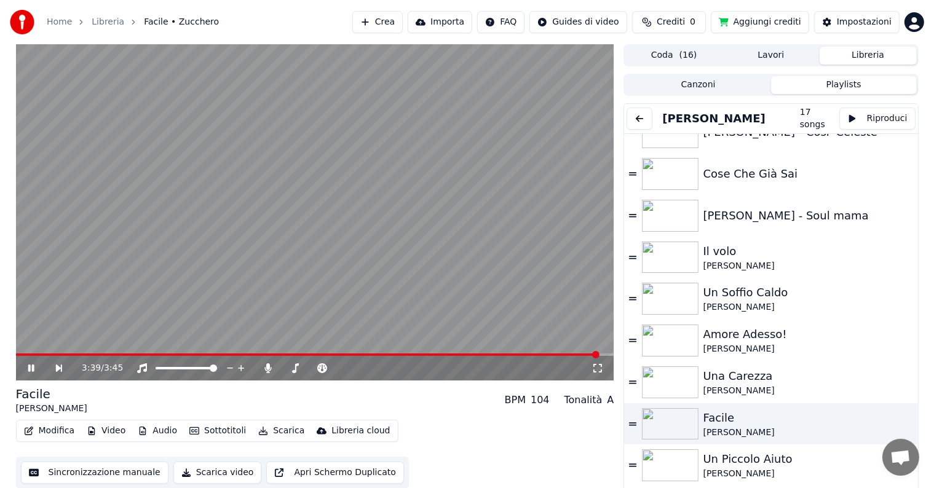
click at [26, 367] on icon at bounding box center [40, 368] width 28 height 10
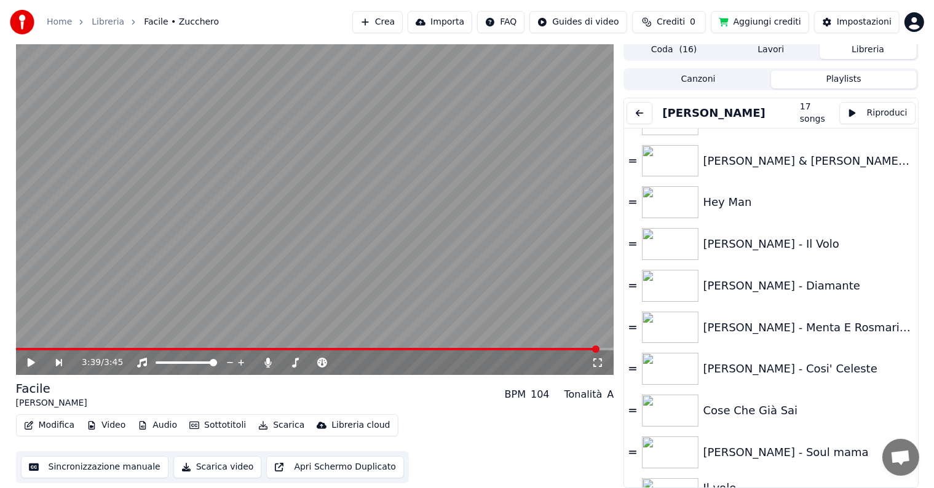
scroll to position [0, 0]
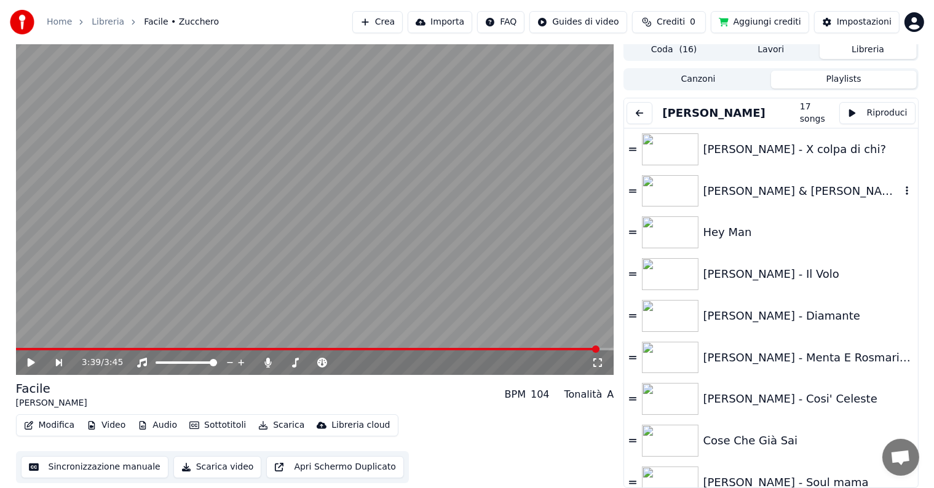
click at [787, 191] on div "[PERSON_NAME] & [PERSON_NAME] - [PERSON_NAME]" at bounding box center [802, 191] width 197 height 17
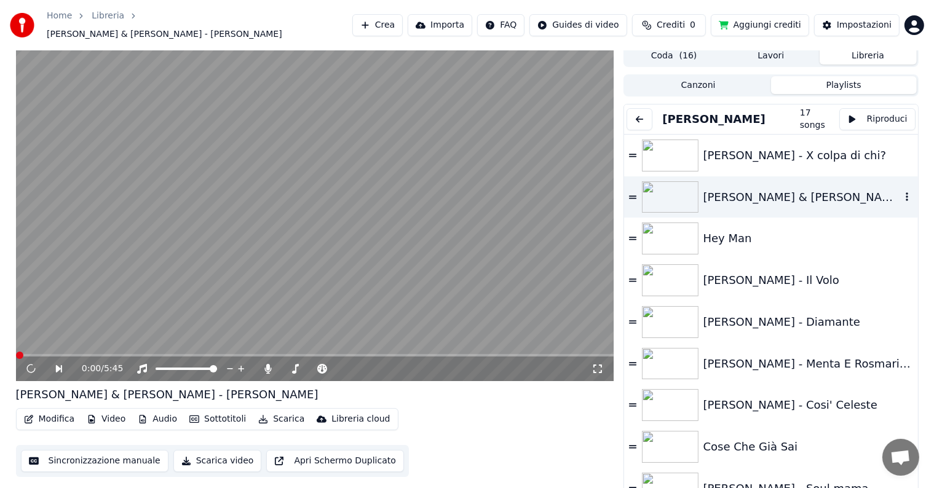
click at [787, 191] on div "[PERSON_NAME] & [PERSON_NAME] - [PERSON_NAME]" at bounding box center [802, 197] width 197 height 17
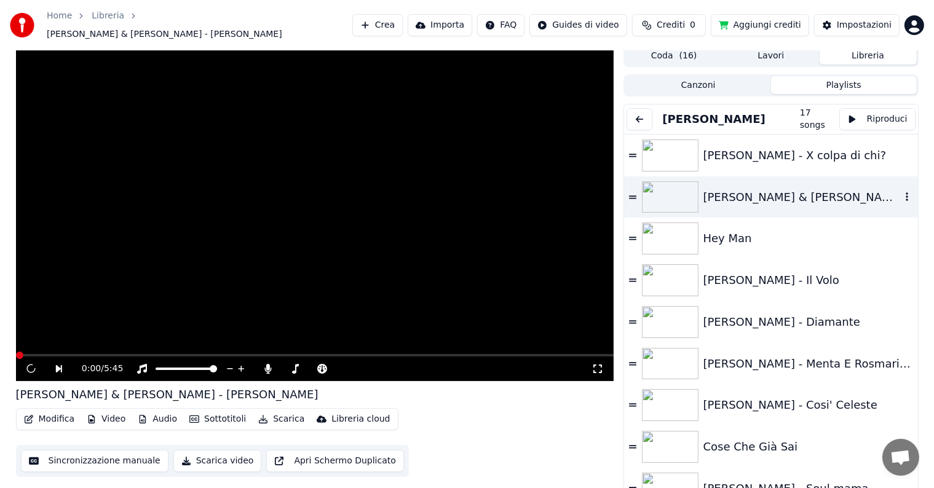
click at [787, 191] on div "[PERSON_NAME] & [PERSON_NAME] - [PERSON_NAME]" at bounding box center [802, 197] width 197 height 17
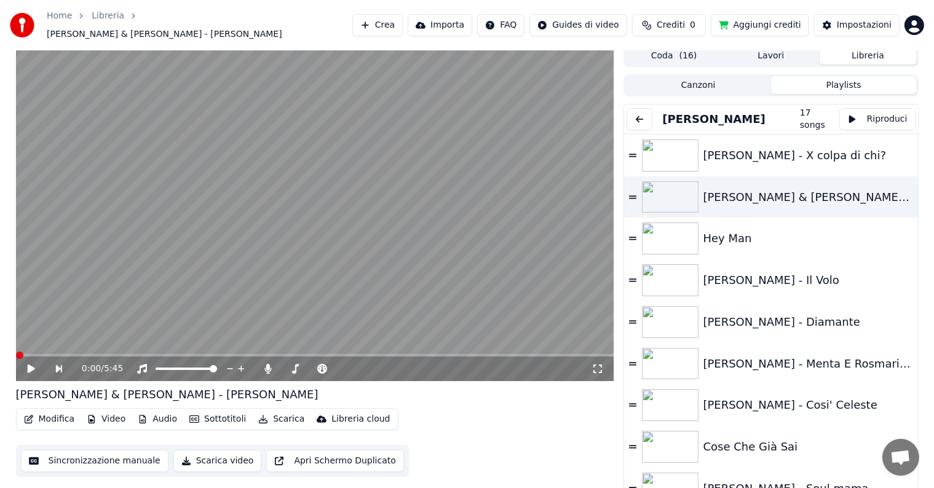
click at [600, 366] on icon at bounding box center [598, 369] width 9 height 9
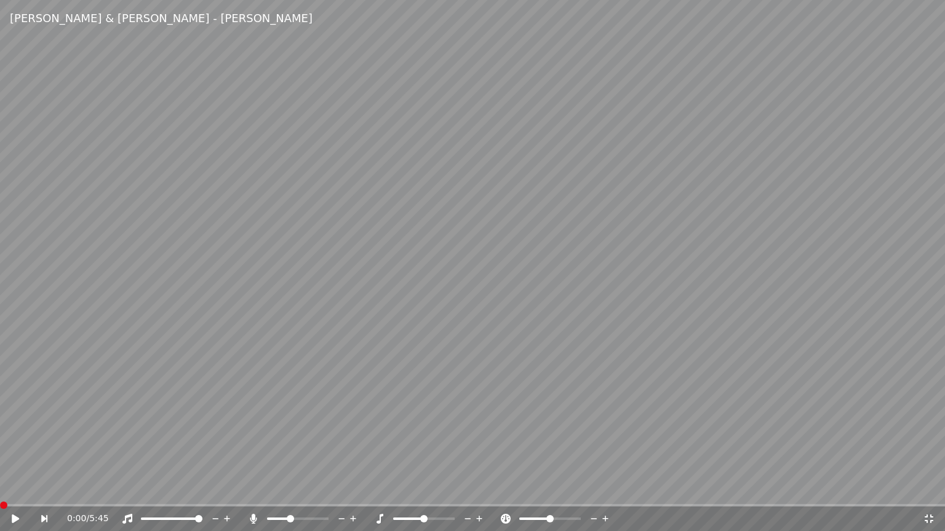
click at [12, 488] on icon at bounding box center [15, 519] width 7 height 9
click at [13, 488] on icon at bounding box center [15, 518] width 6 height 7
click at [14, 488] on icon at bounding box center [15, 519] width 7 height 9
click at [127, 488] on icon at bounding box center [127, 519] width 12 height 10
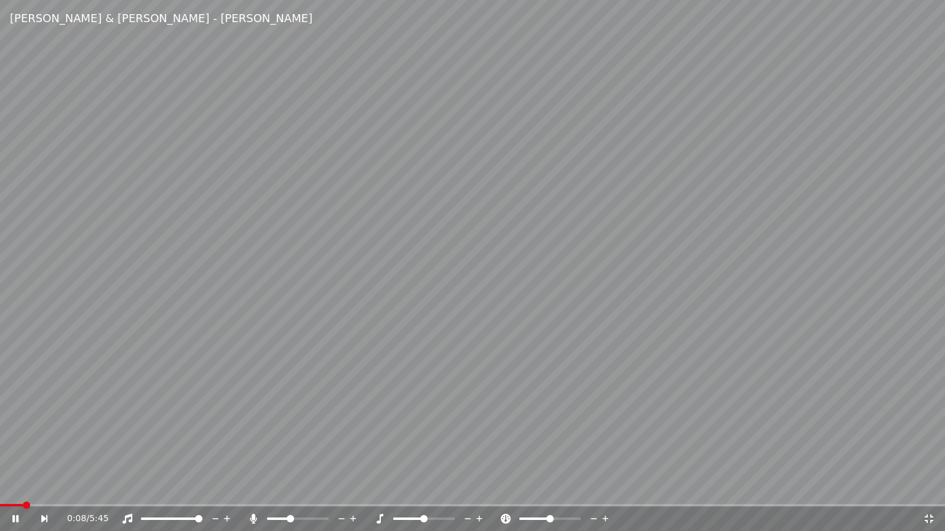
click at [202, 488] on span at bounding box center [198, 518] width 7 height 7
click at [251, 488] on icon at bounding box center [253, 519] width 7 height 10
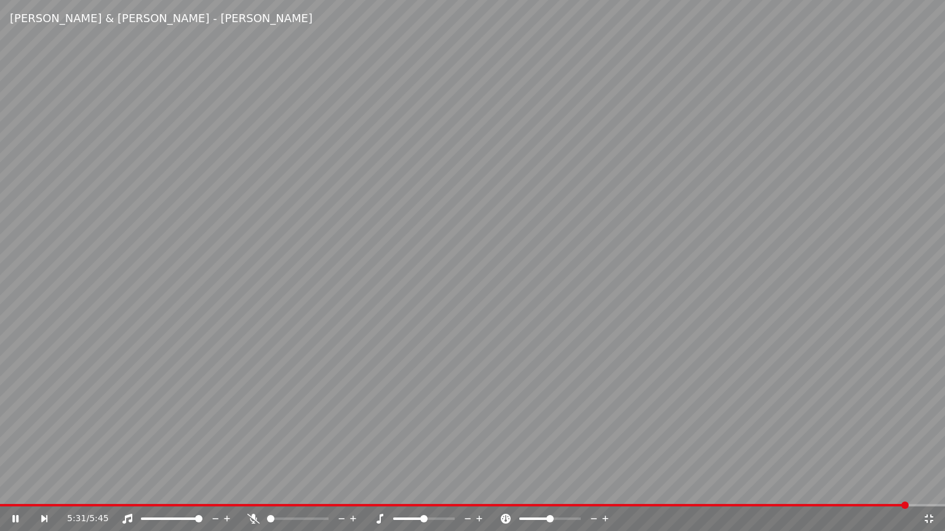
click at [925, 488] on icon at bounding box center [929, 519] width 12 height 10
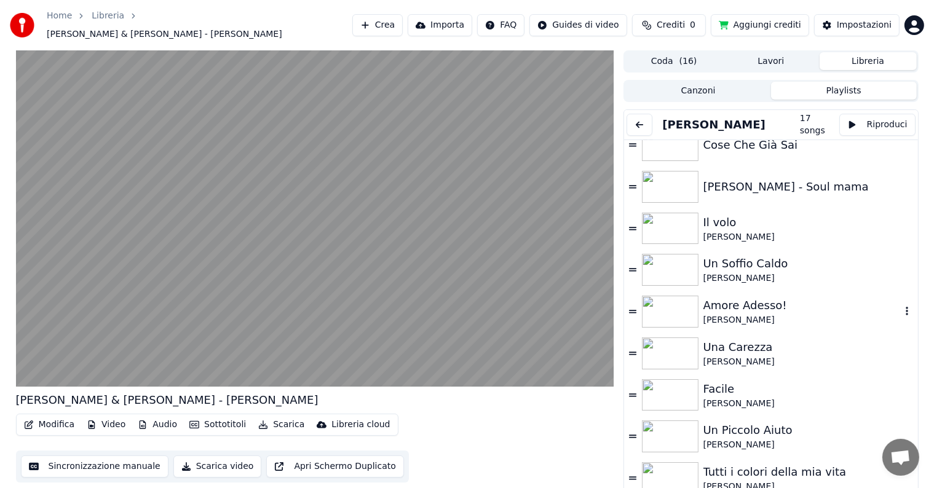
scroll to position [6, 0]
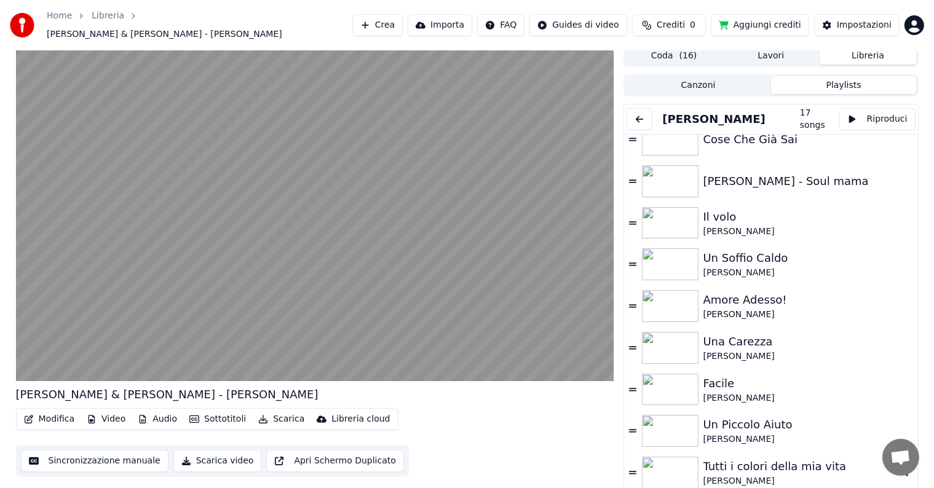
click at [675, 461] on img at bounding box center [670, 473] width 57 height 32
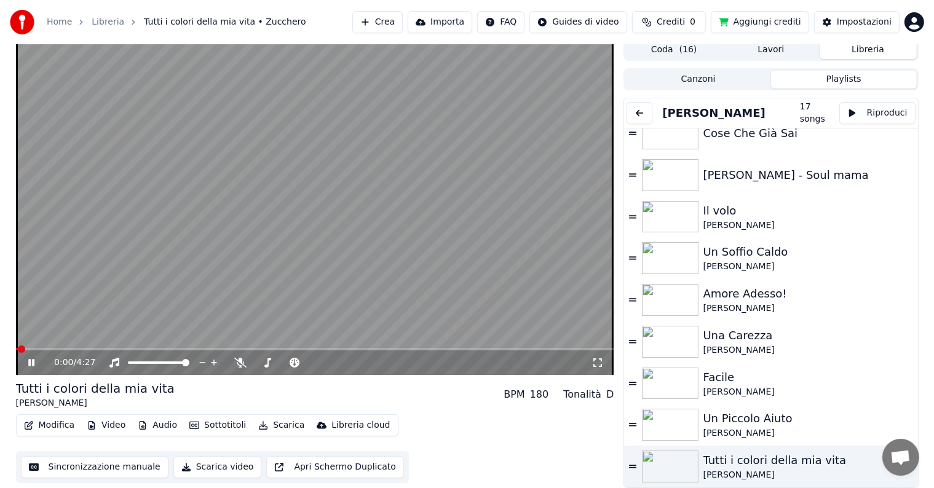
click at [597, 365] on icon at bounding box center [598, 363] width 12 height 10
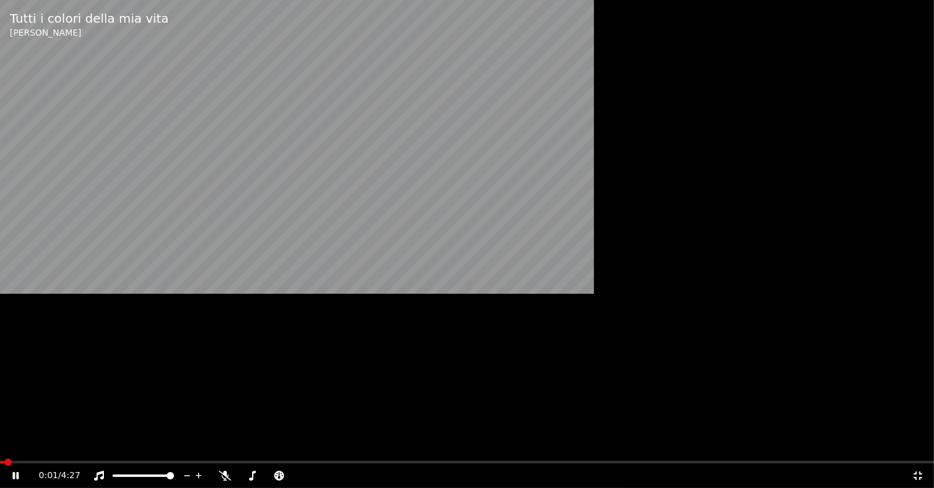
scroll to position [272, 0]
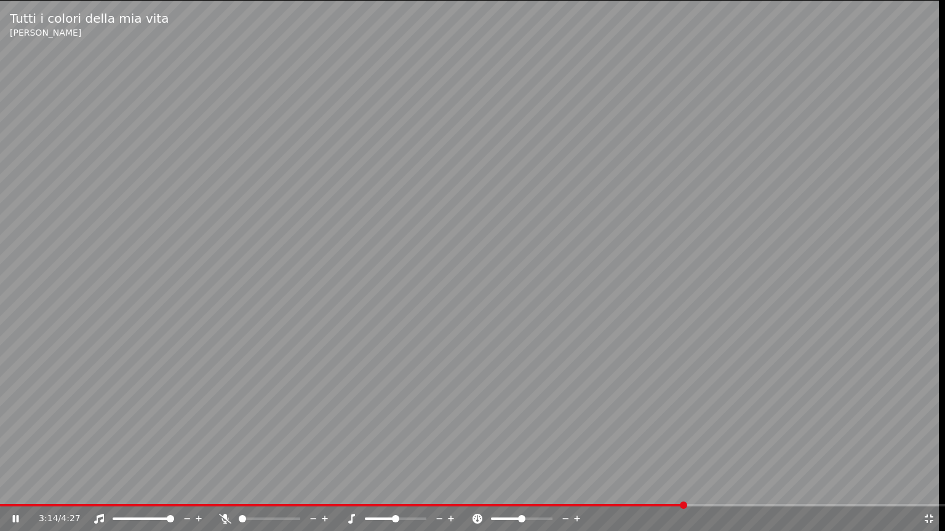
click at [227, 488] on icon at bounding box center [225, 519] width 12 height 10
click at [98, 488] on icon at bounding box center [99, 519] width 12 height 10
click at [99, 488] on icon at bounding box center [99, 519] width 12 height 10
click at [928, 488] on icon at bounding box center [929, 519] width 12 height 10
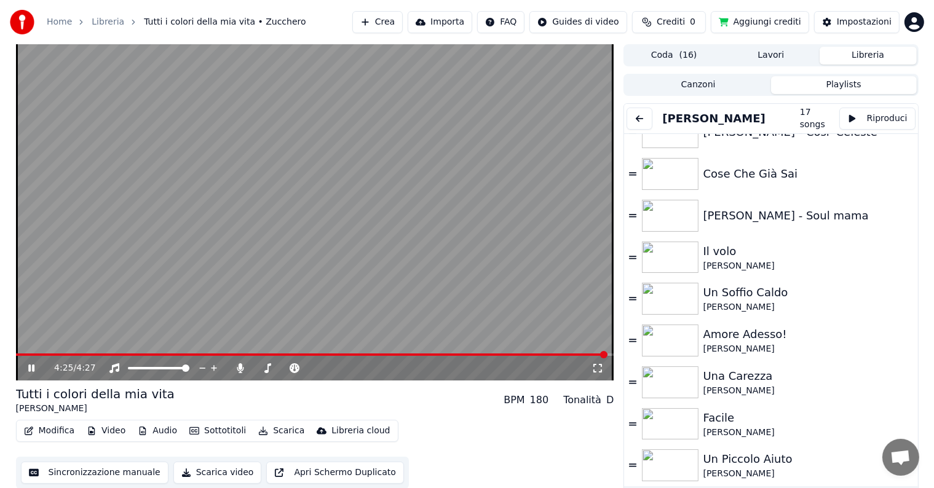
click at [33, 368] on icon at bounding box center [31, 368] width 6 height 7
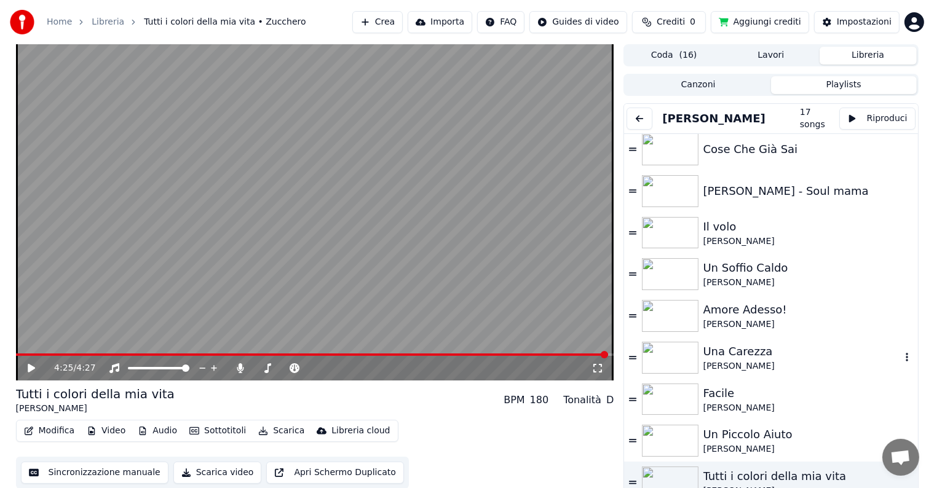
scroll to position [308, 0]
